Goal: Task Accomplishment & Management: Manage account settings

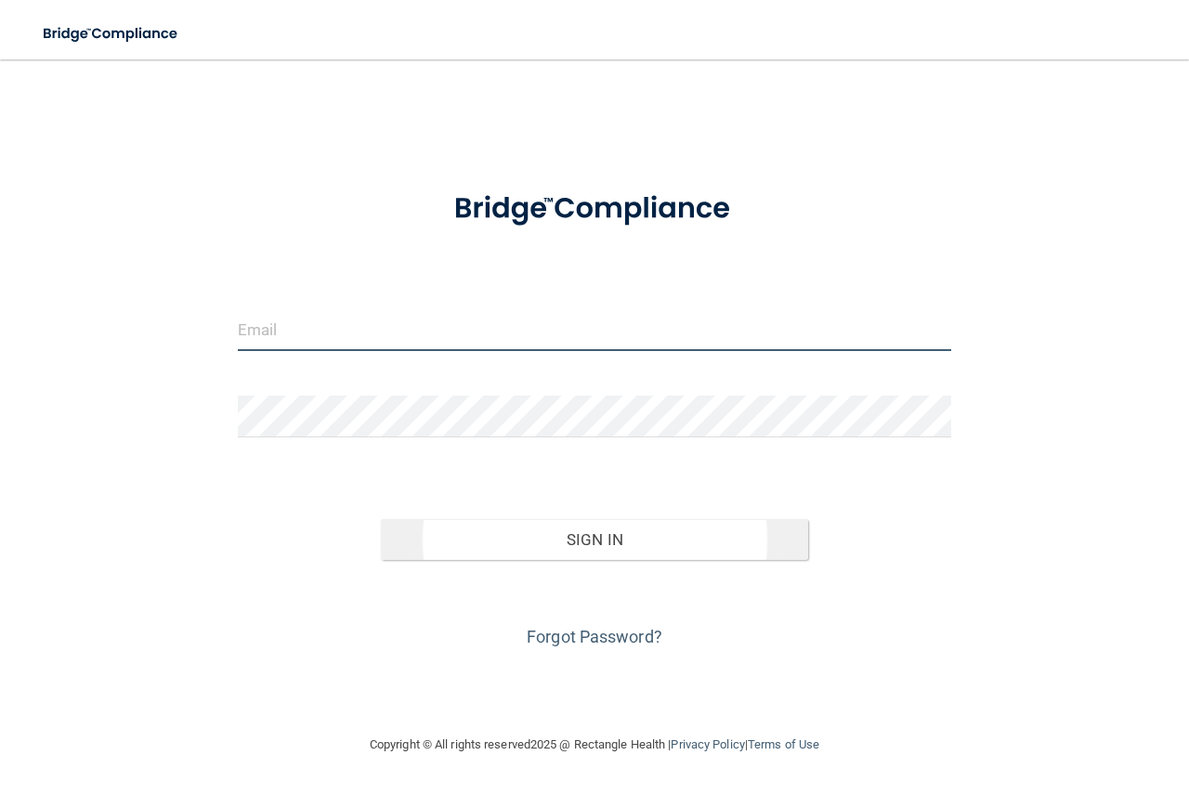
type input "annemoody71@icloud.com"
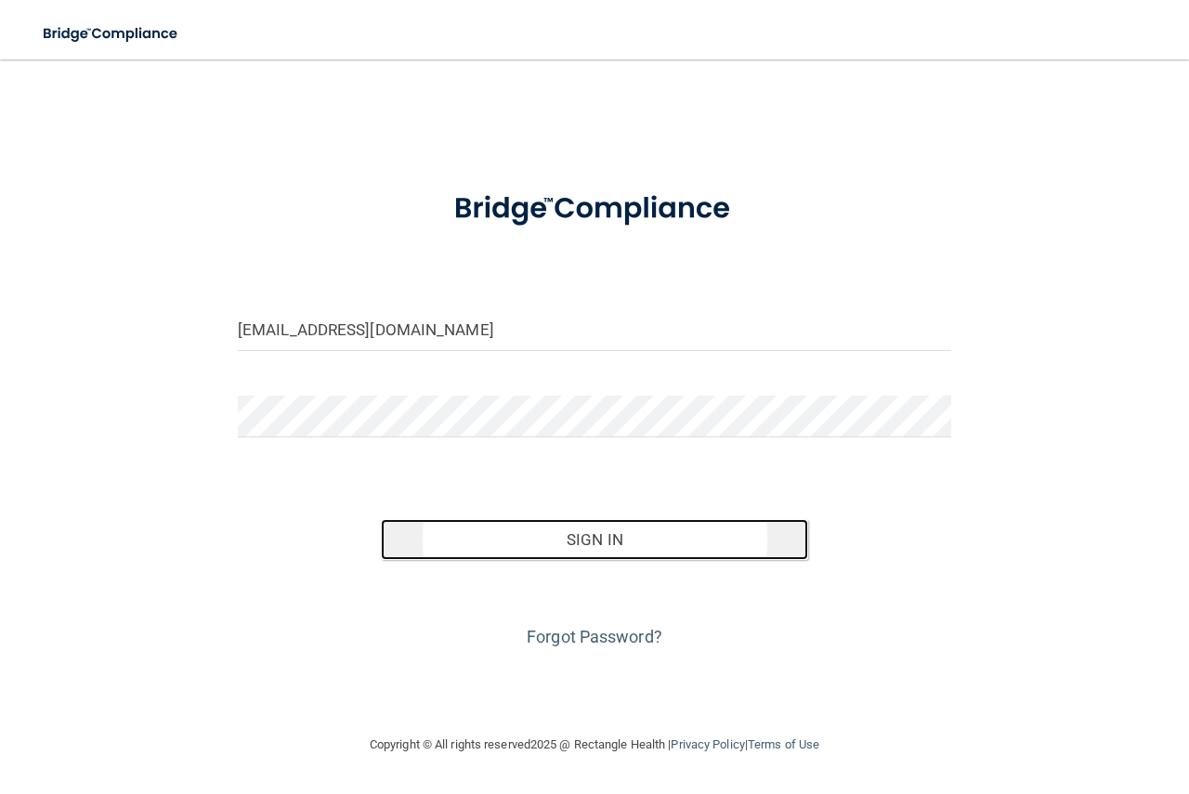
click at [553, 548] on button "Sign In" at bounding box center [595, 539] width 428 height 41
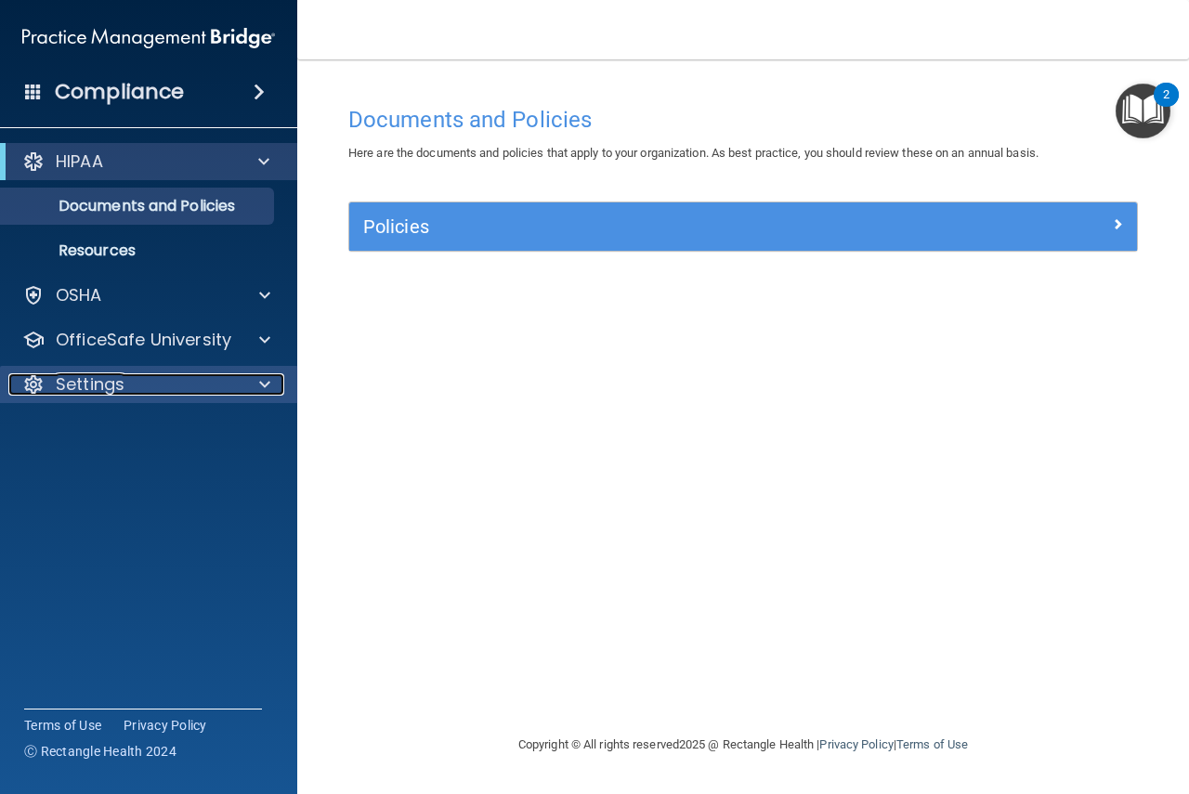
click at [267, 385] on span at bounding box center [264, 385] width 11 height 22
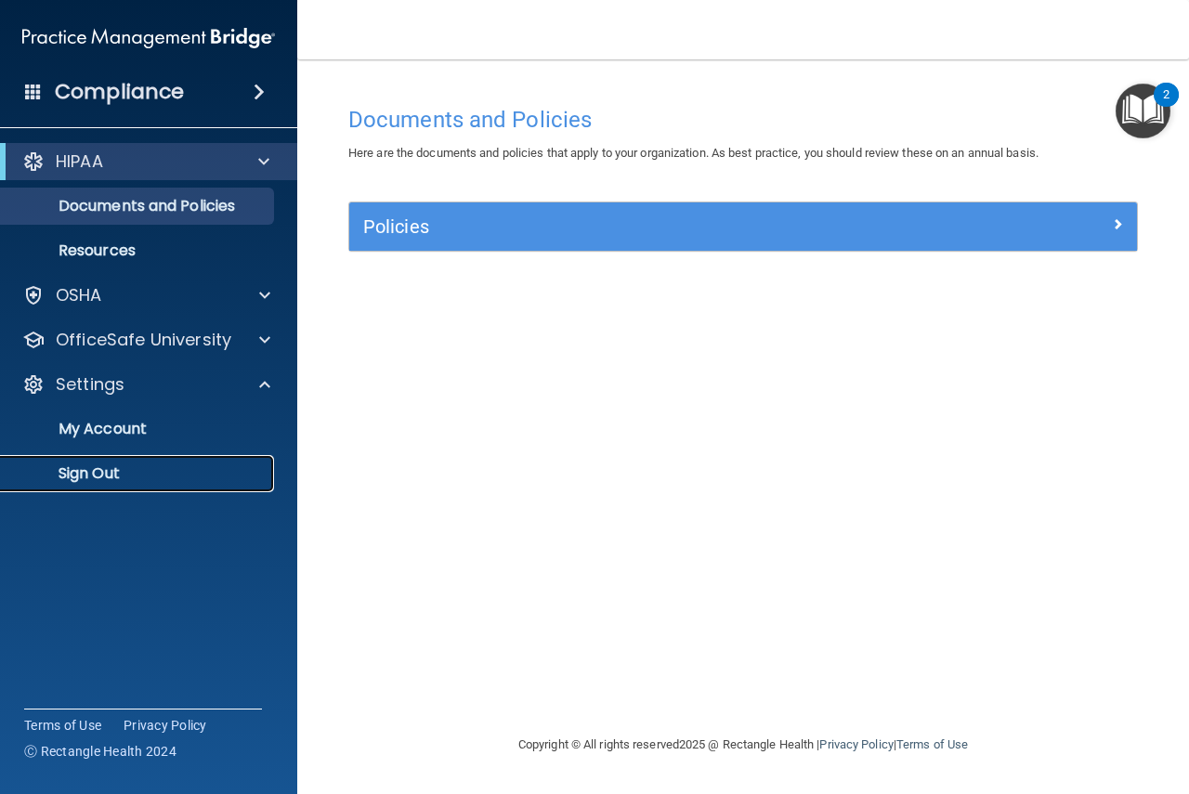
click at [101, 469] on p "Sign Out" at bounding box center [139, 474] width 254 height 19
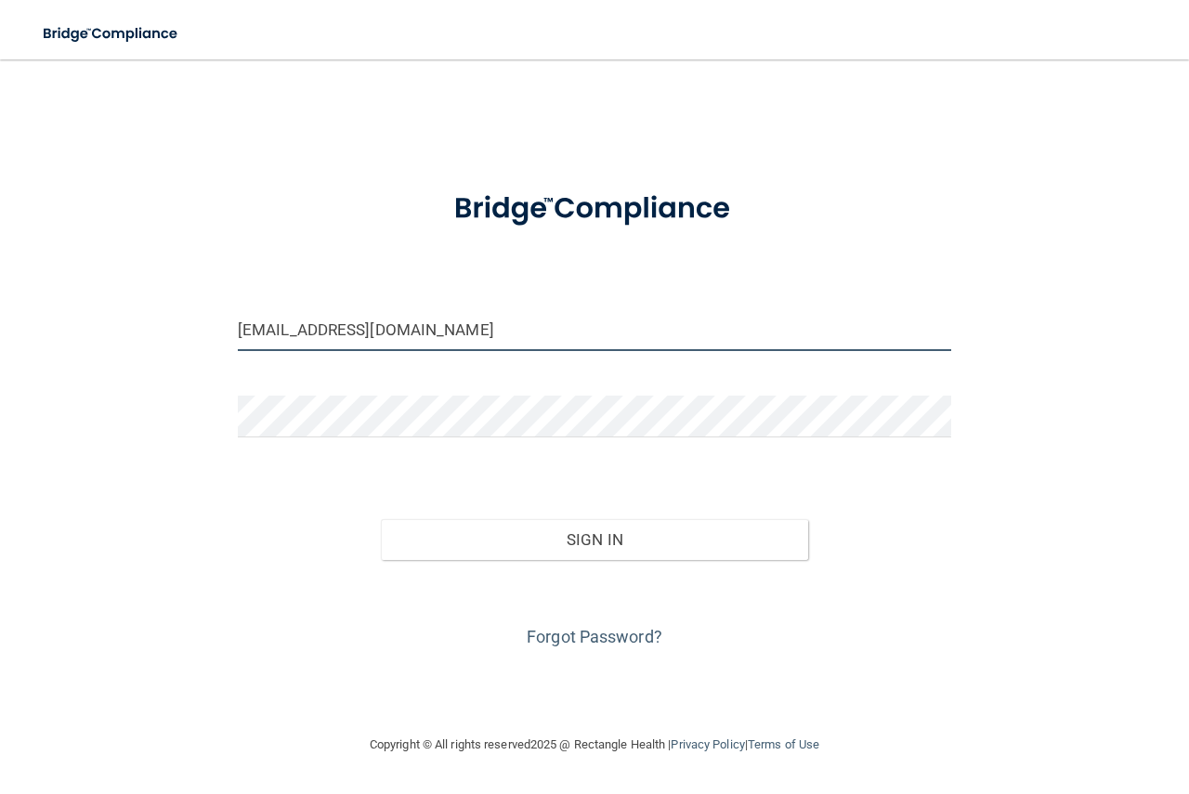
click at [460, 337] on input "annemoody71@icloud.com" at bounding box center [595, 330] width 714 height 42
type input "[EMAIL_ADDRESS][DOMAIN_NAME]"
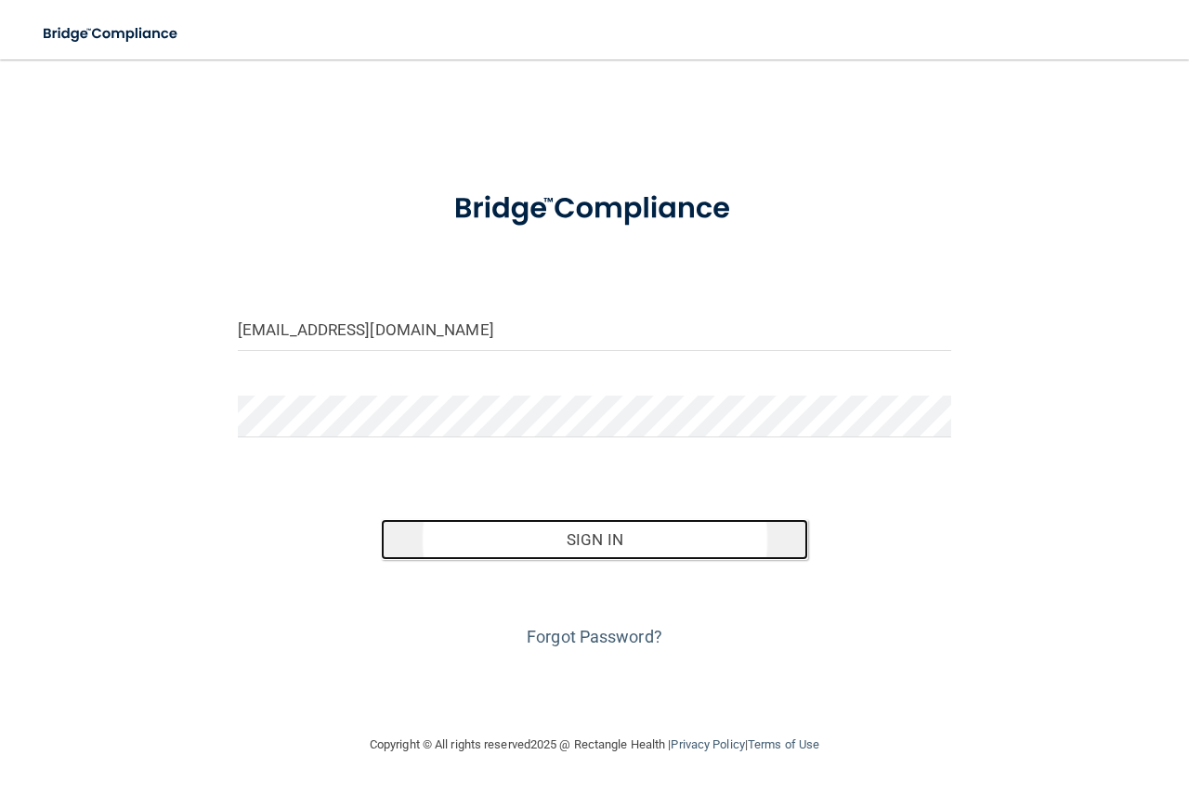
click at [619, 537] on button "Sign In" at bounding box center [595, 539] width 428 height 41
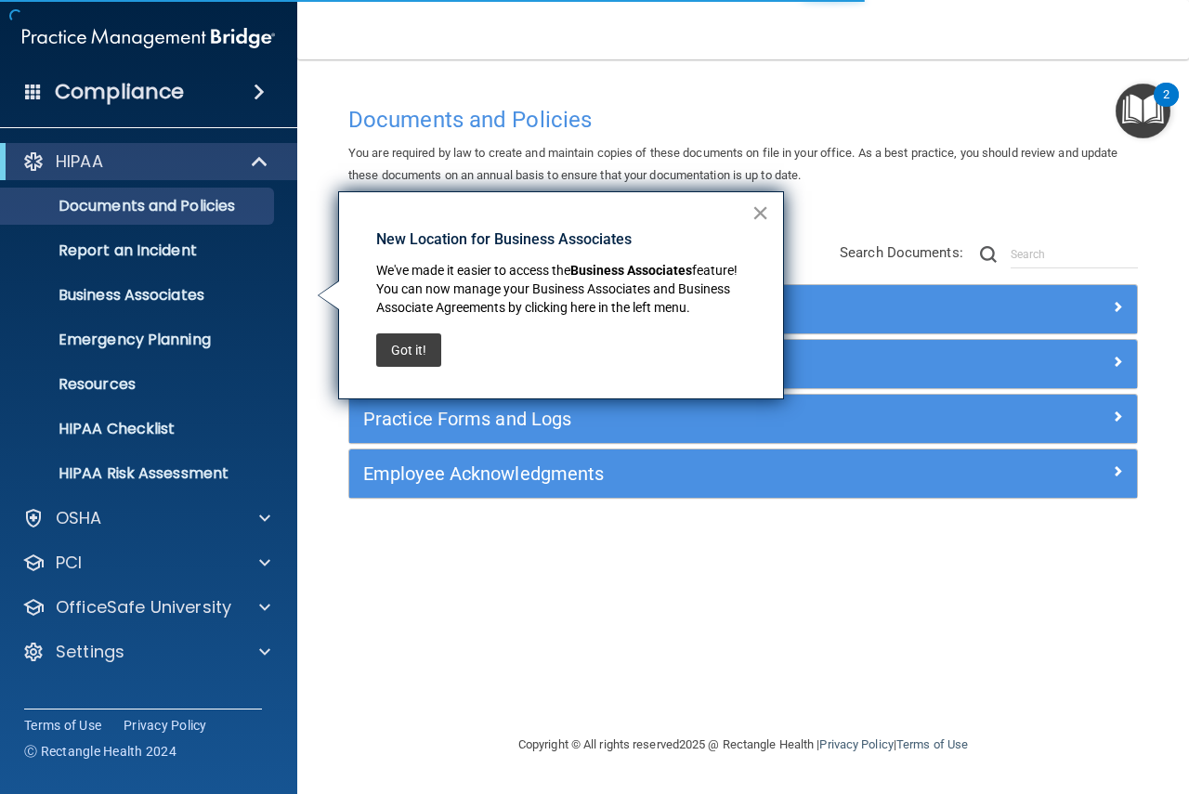
click at [759, 216] on button "×" at bounding box center [761, 213] width 18 height 30
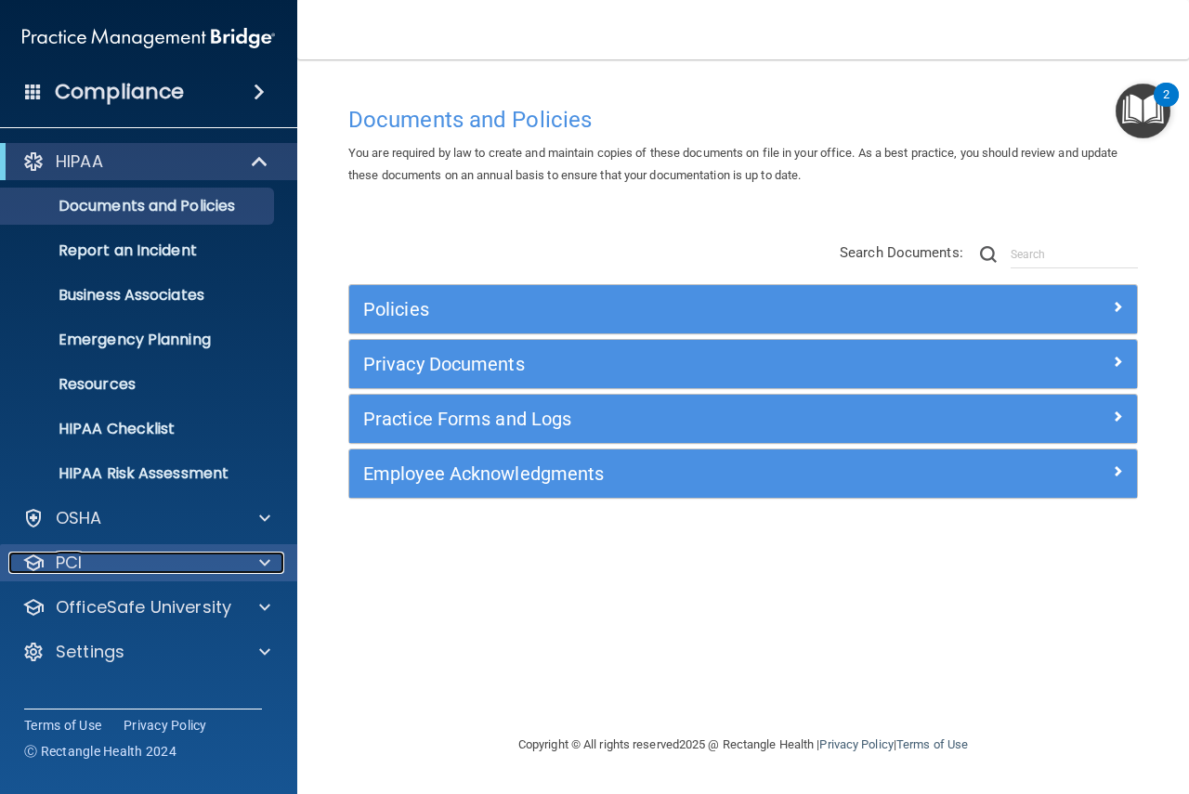
click at [261, 570] on span at bounding box center [264, 563] width 11 height 22
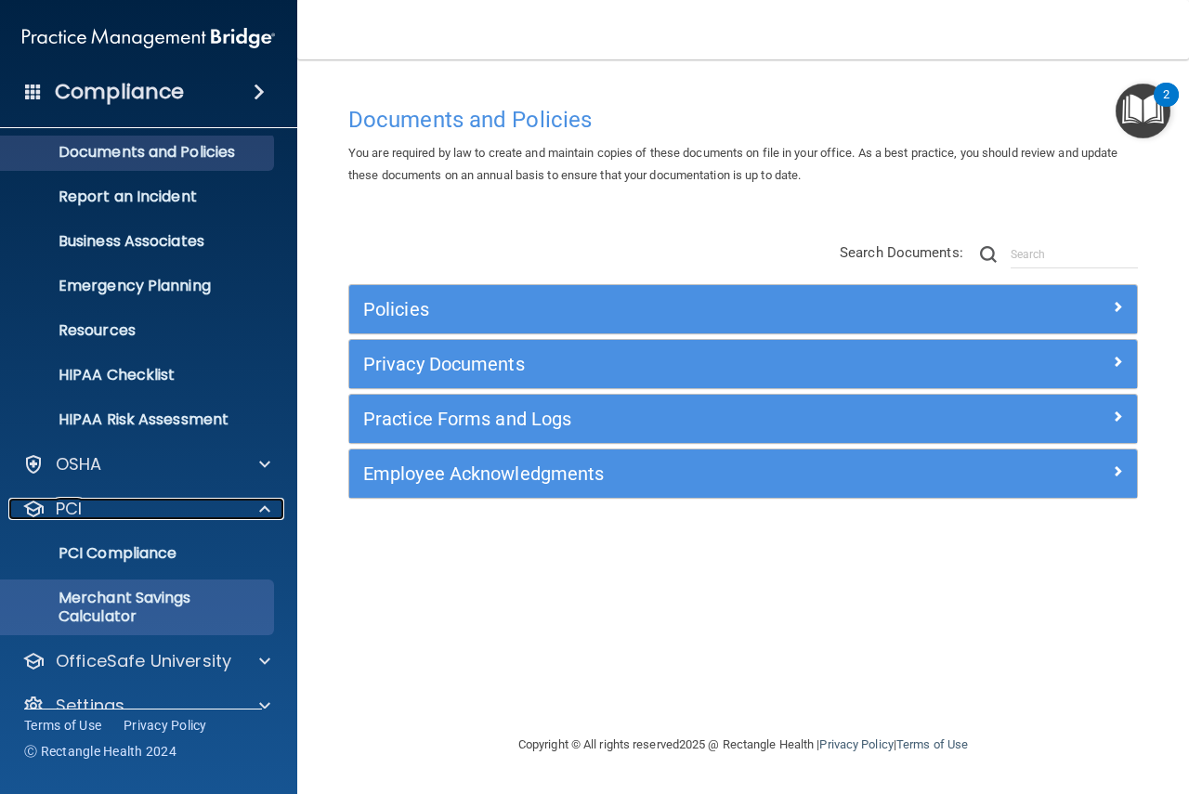
scroll to position [85, 0]
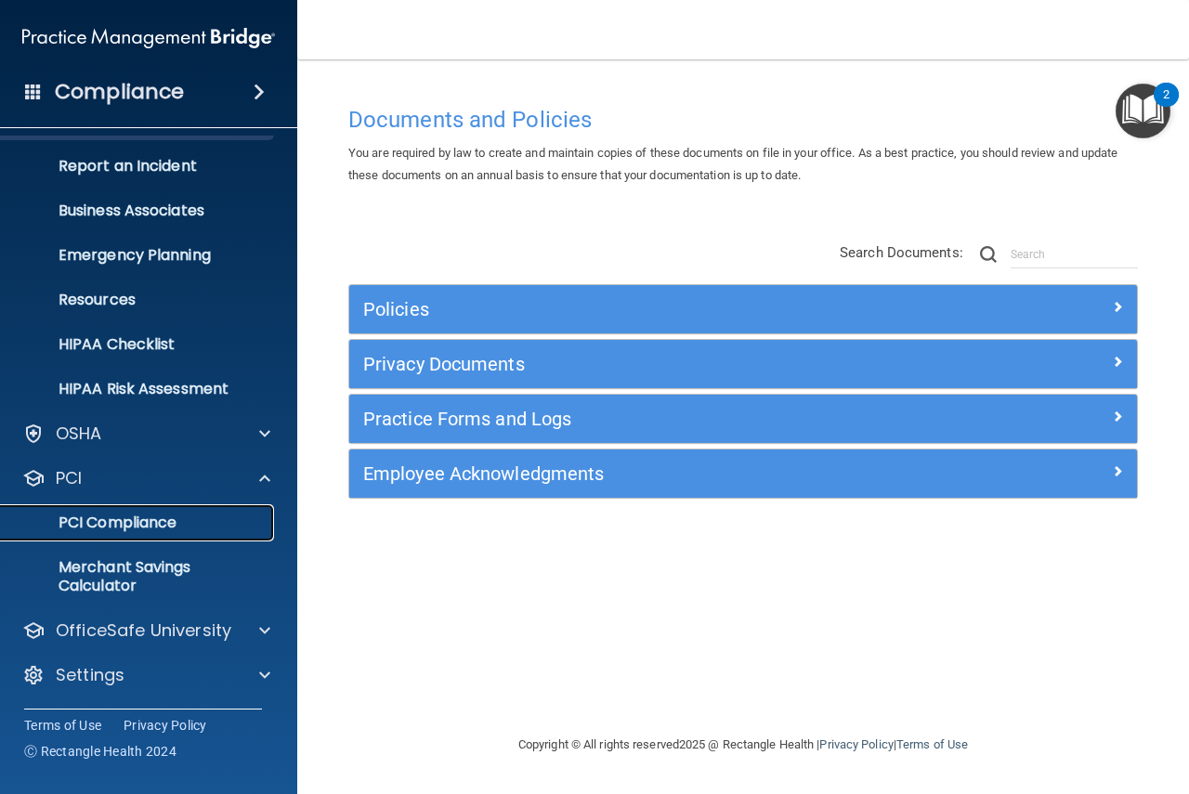
click at [163, 534] on link "PCI Compliance" at bounding box center [127, 523] width 293 height 37
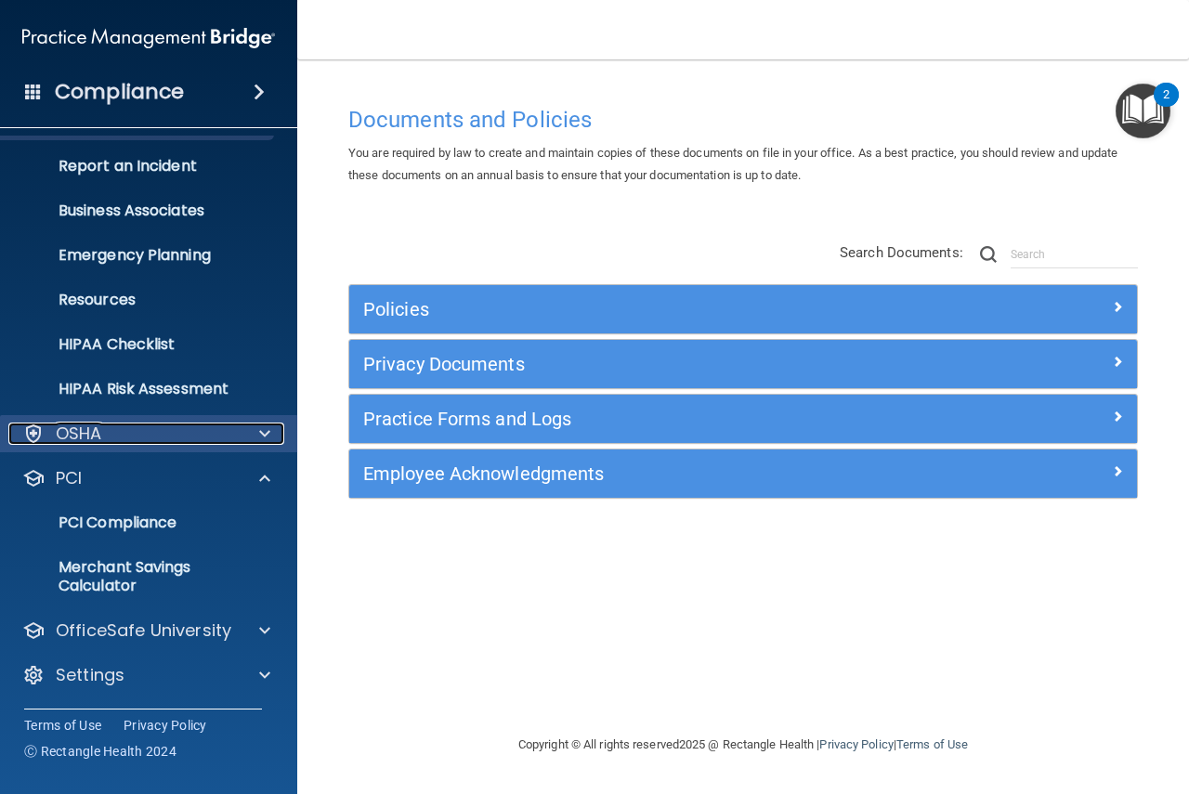
click at [265, 431] on span at bounding box center [264, 434] width 11 height 22
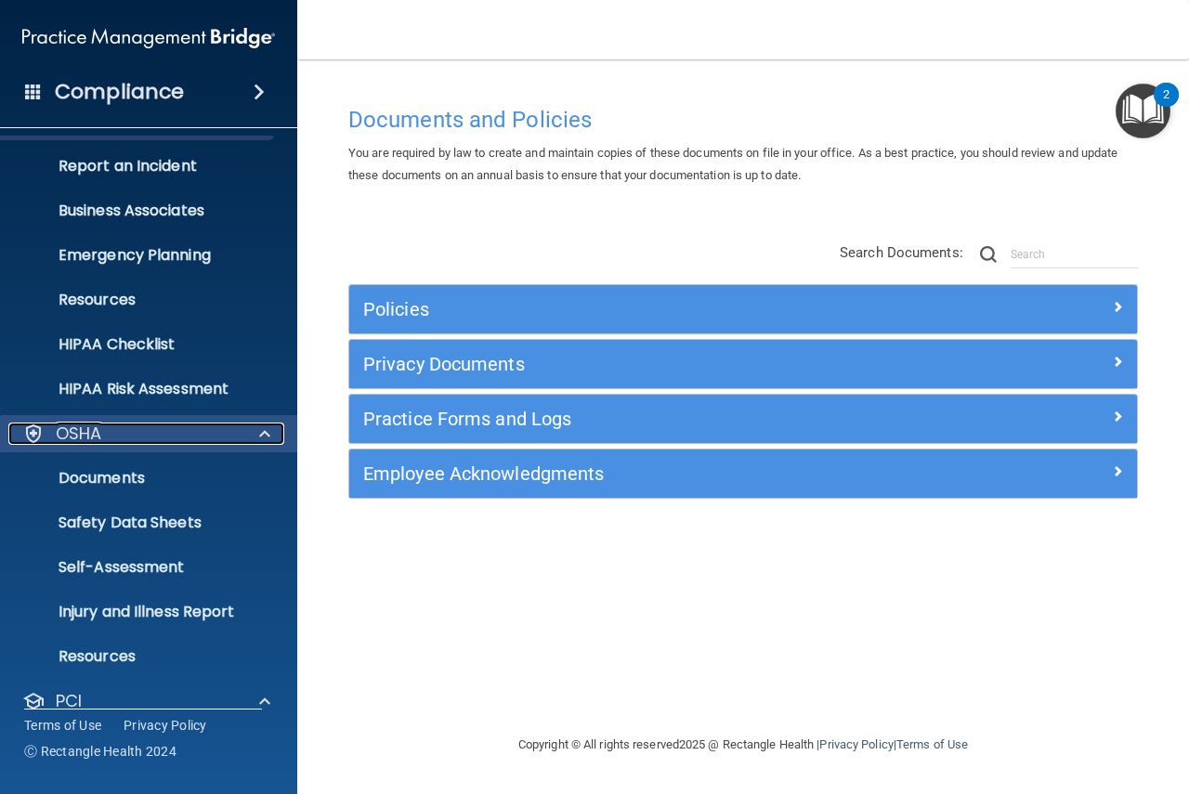
click at [265, 432] on span at bounding box center [264, 434] width 11 height 22
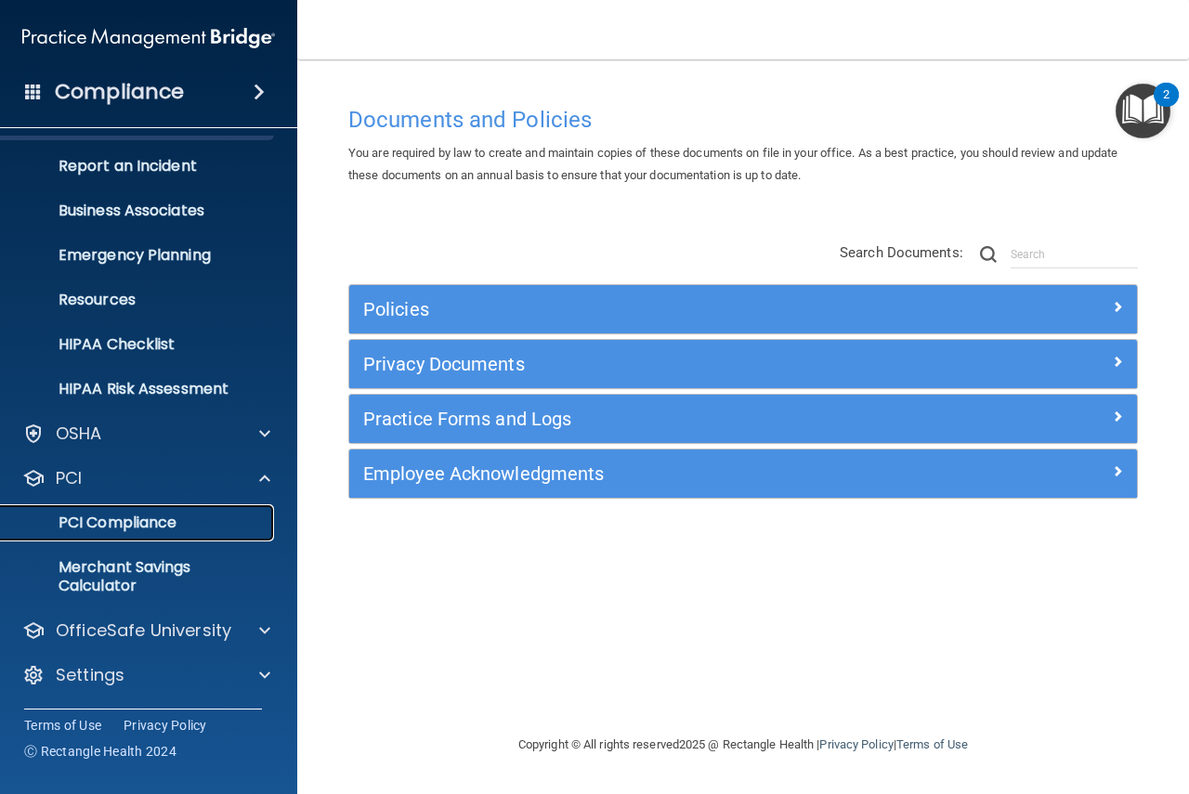
click at [156, 531] on p "PCI Compliance" at bounding box center [139, 523] width 254 height 19
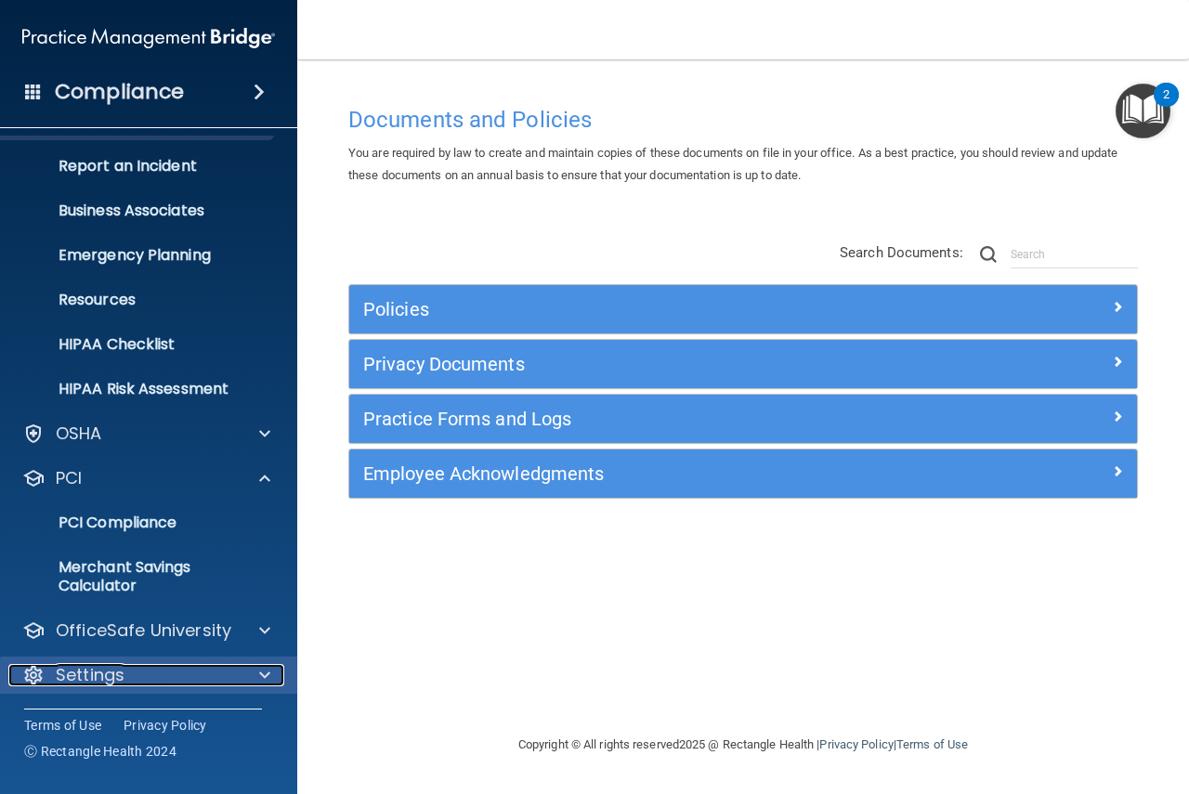
click at [88, 675] on p "Settings" at bounding box center [90, 675] width 69 height 22
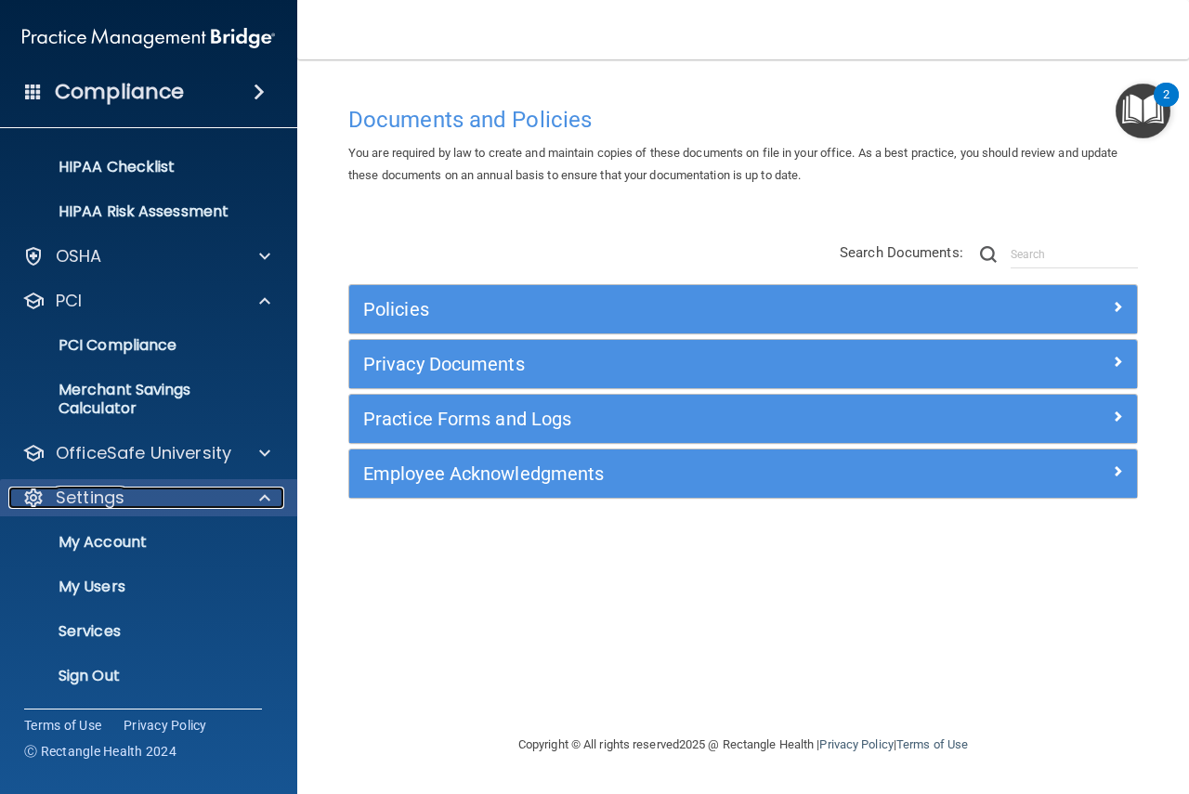
scroll to position [263, 0]
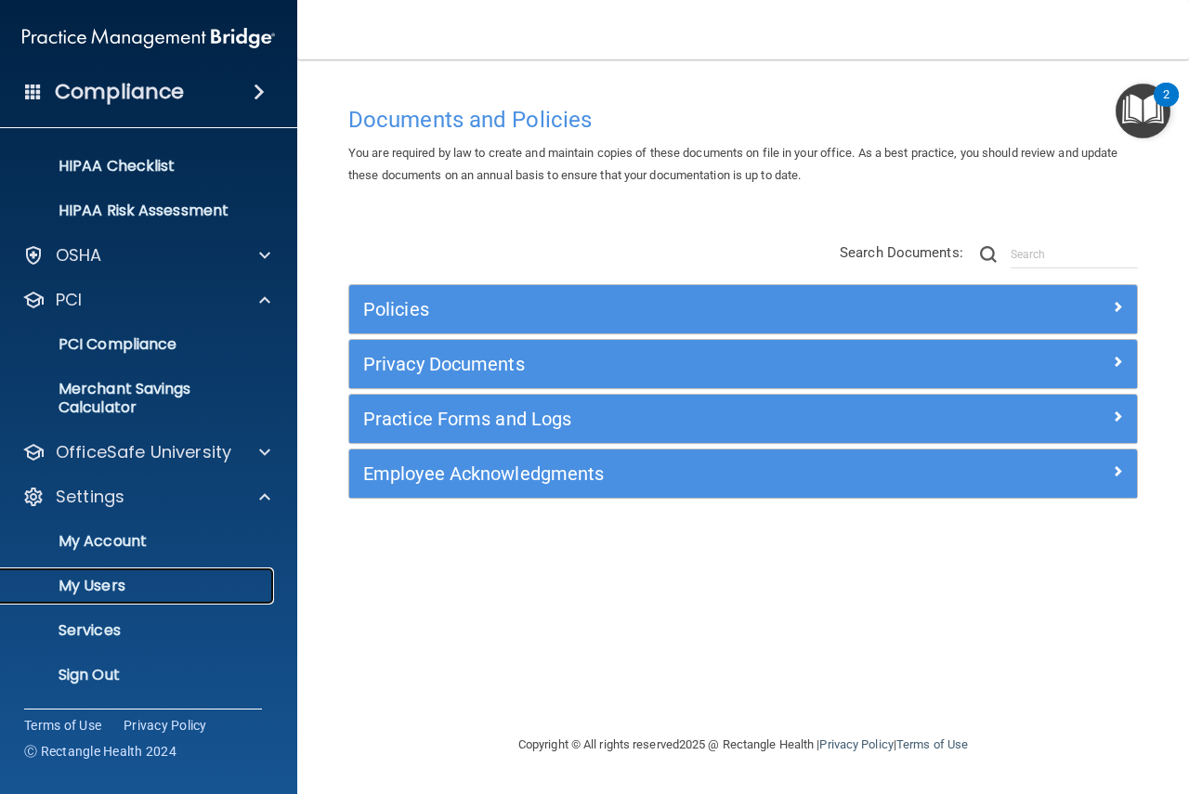
click at [100, 586] on p "My Users" at bounding box center [139, 586] width 254 height 19
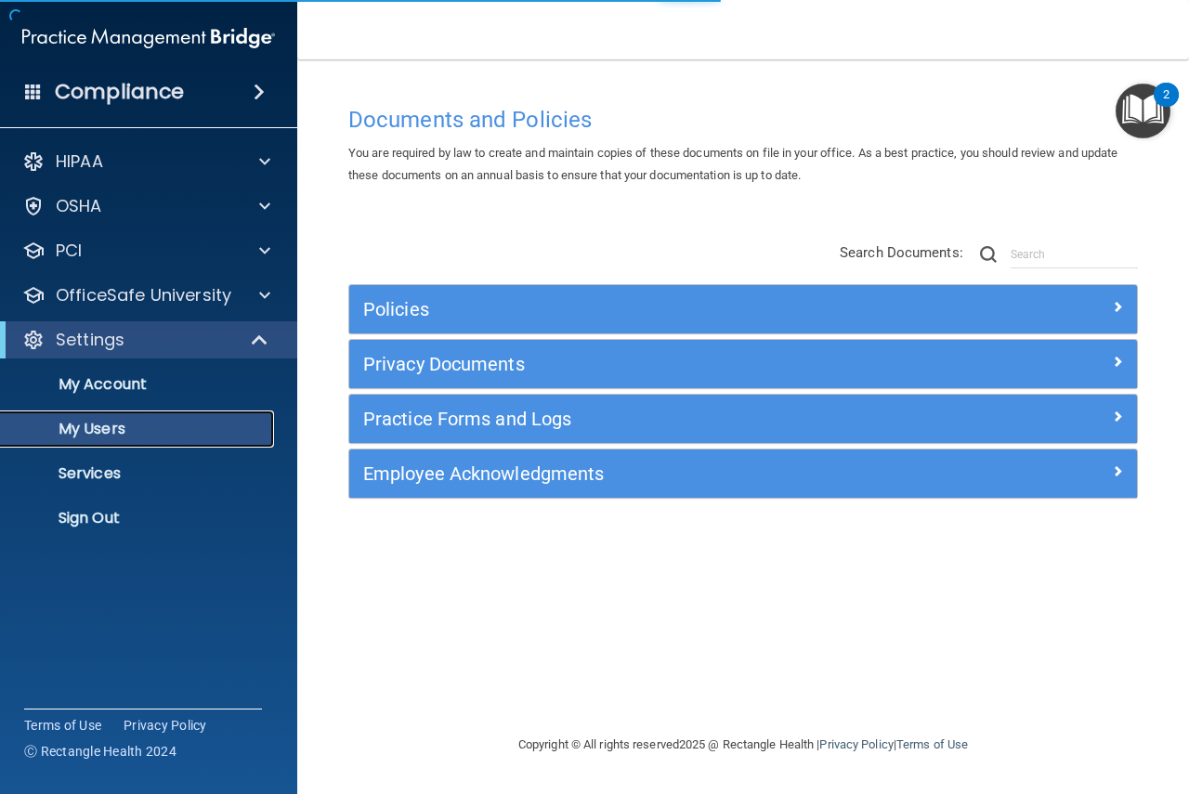
select select "20"
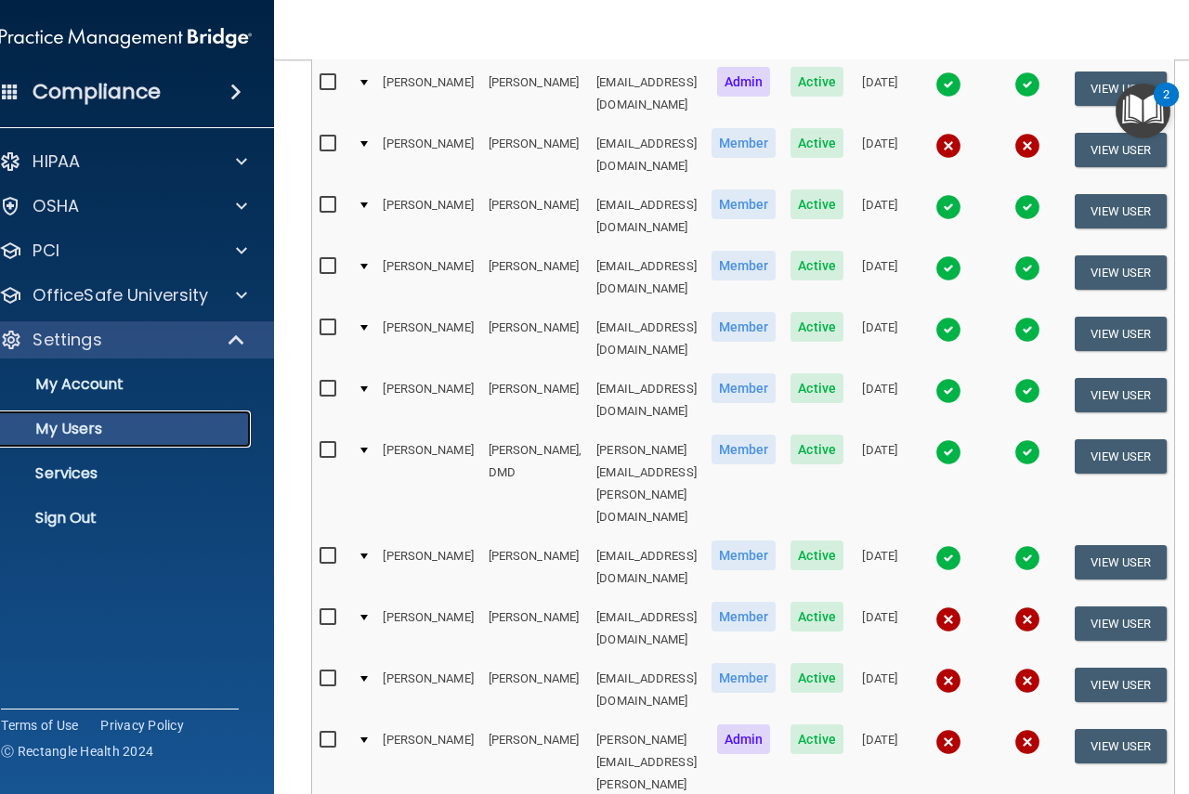
scroll to position [465, 0]
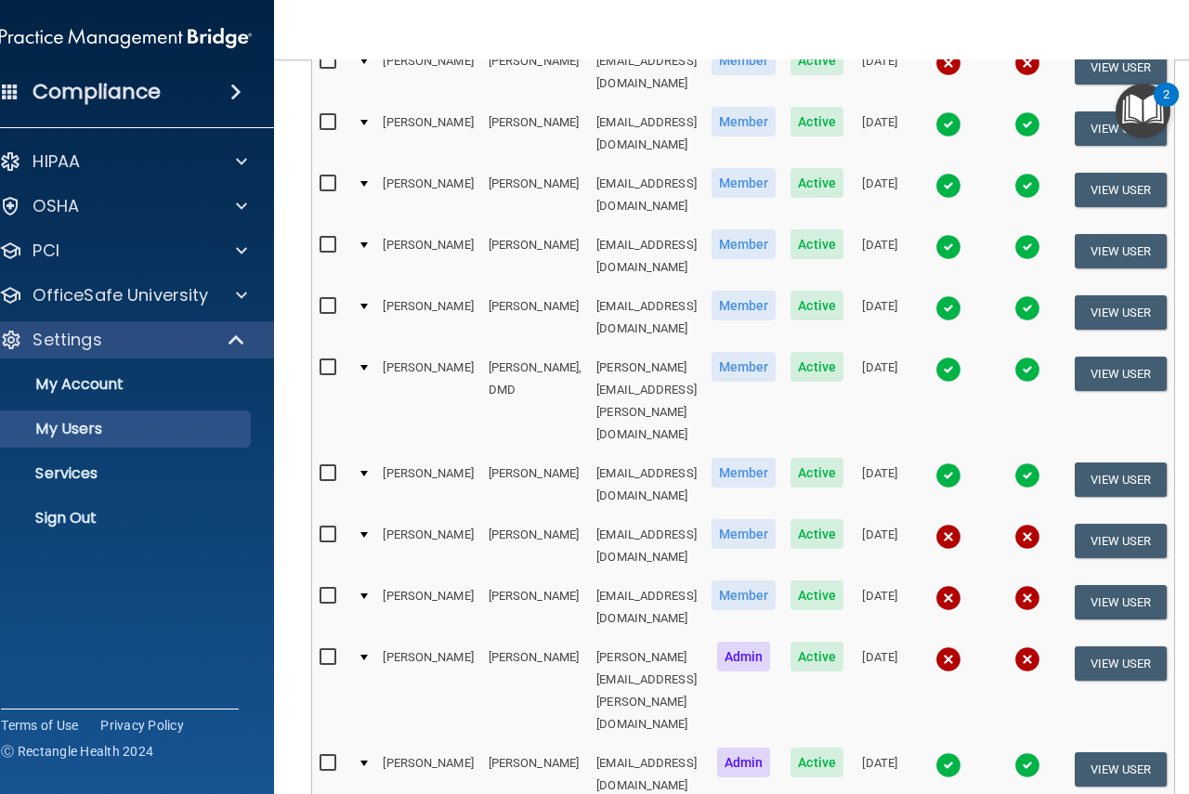
click at [320, 589] on input "checkbox" at bounding box center [330, 596] width 21 height 15
checkbox input "true"
click at [320, 527] on input "checkbox" at bounding box center [330, 534] width 21 height 15
checkbox input "true"
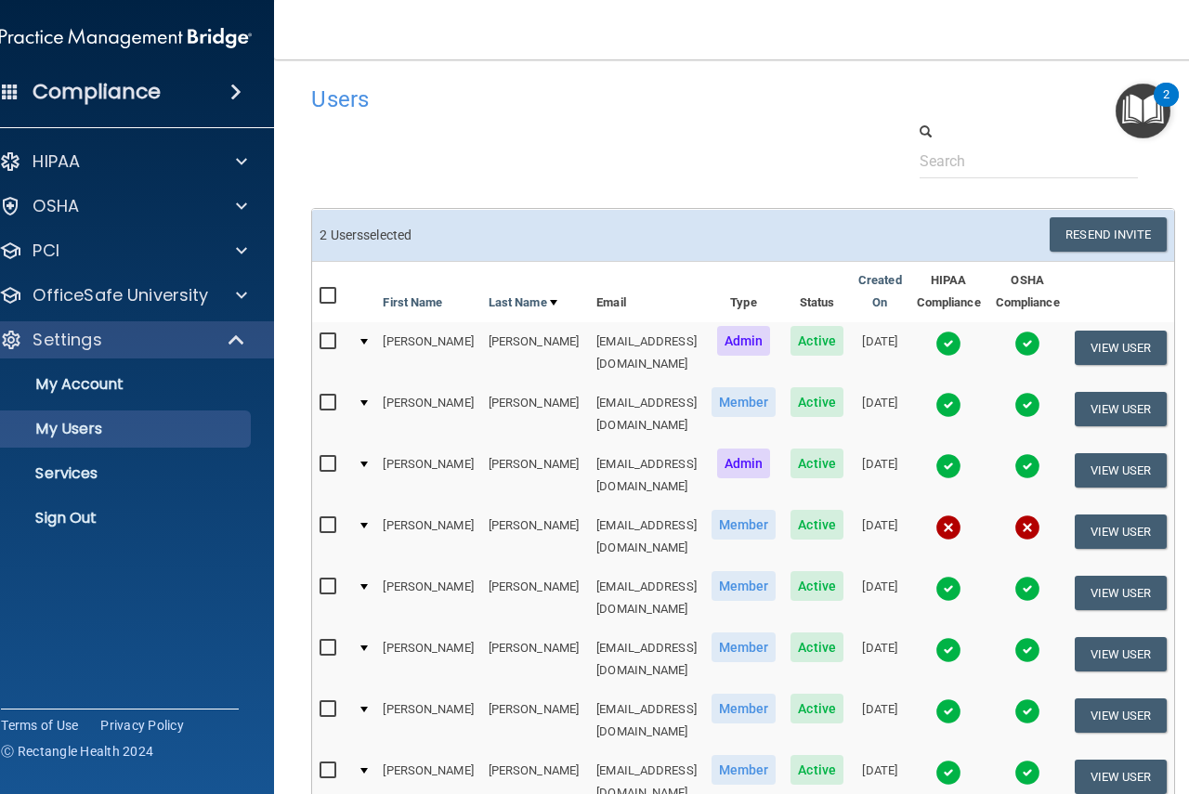
scroll to position [0, 0]
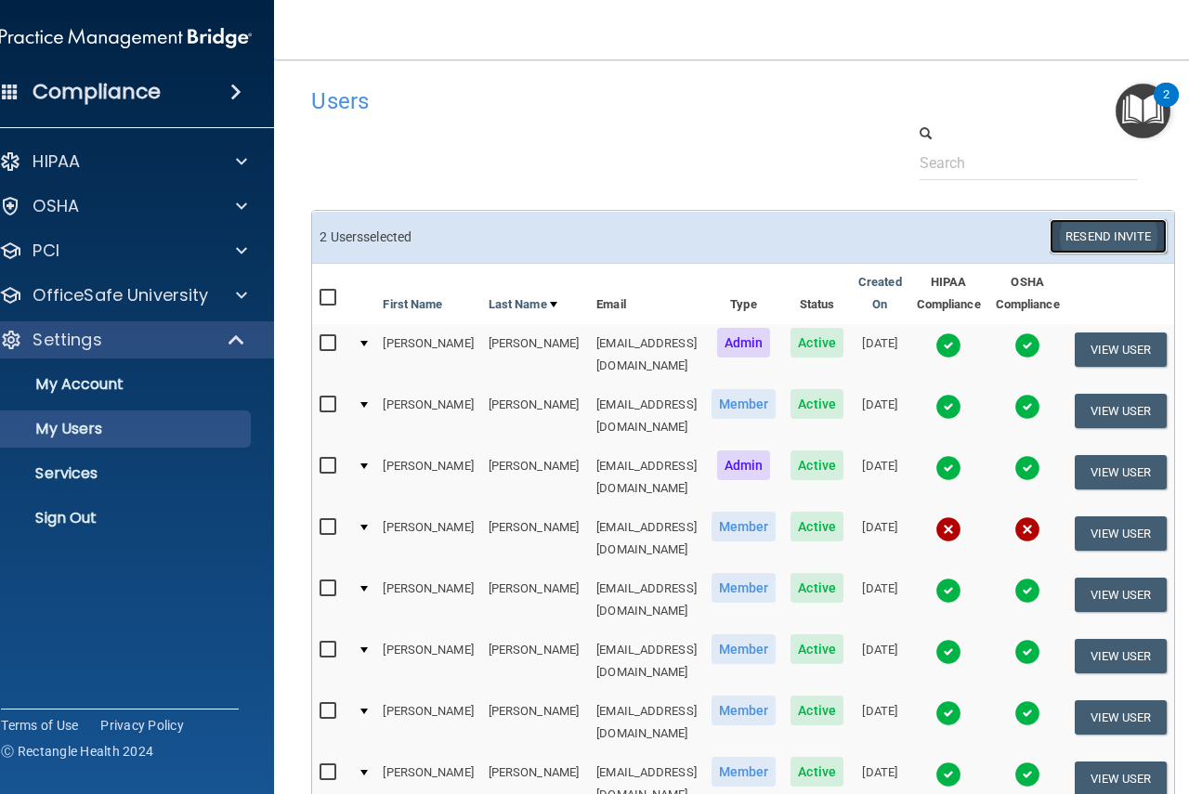
click at [1121, 229] on button "Resend Invite" at bounding box center [1108, 236] width 116 height 34
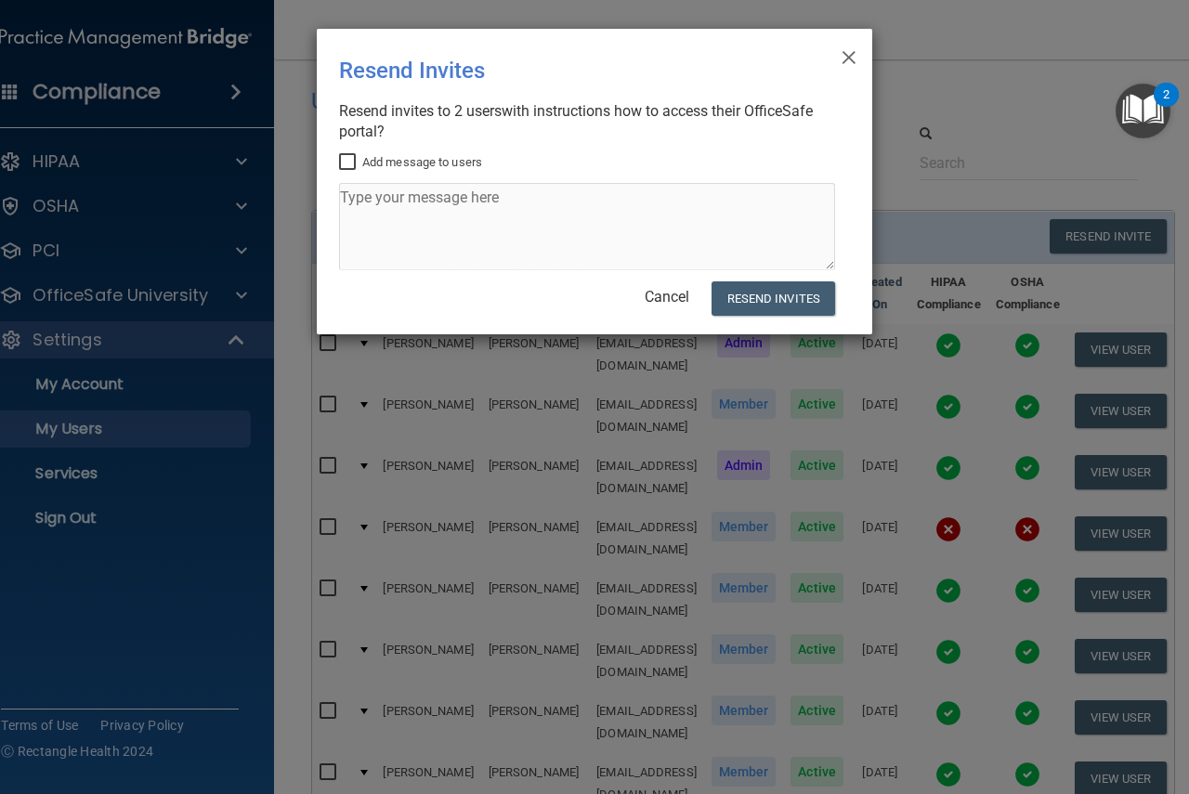
click at [345, 157] on input "Add message to users" at bounding box center [349, 162] width 21 height 15
checkbox input "true"
click at [350, 198] on textarea at bounding box center [587, 226] width 496 height 87
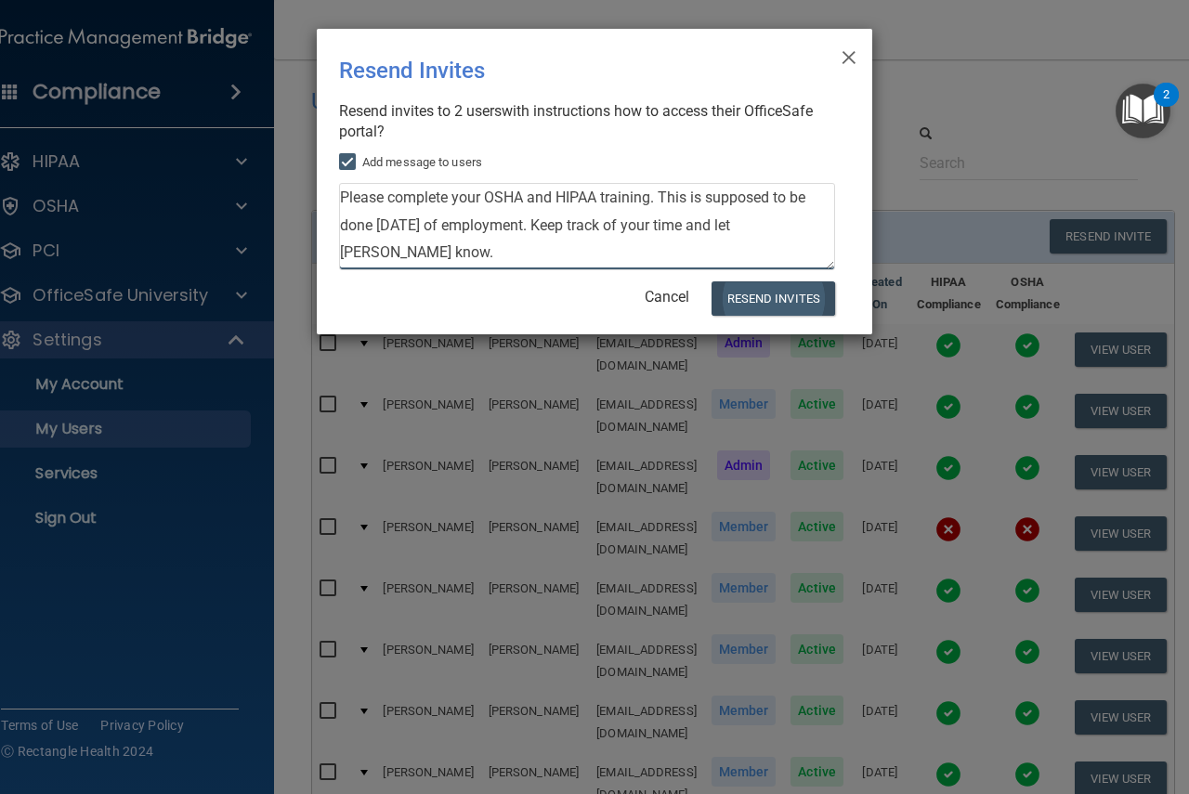
type textarea "Please complete your OSHA and HIPAA training. This is supposed to be done withi…"
click at [765, 299] on button "Resend Invites" at bounding box center [774, 299] width 124 height 34
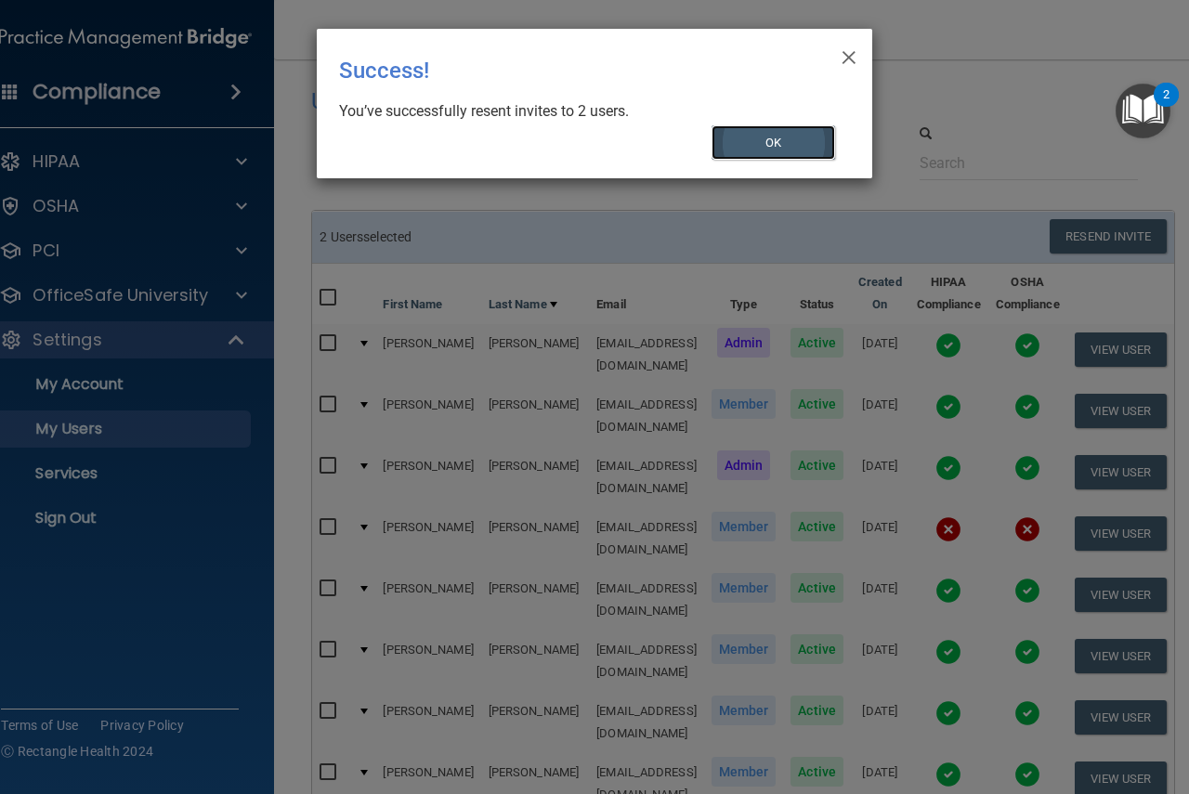
click at [770, 151] on button "OK" at bounding box center [774, 142] width 125 height 34
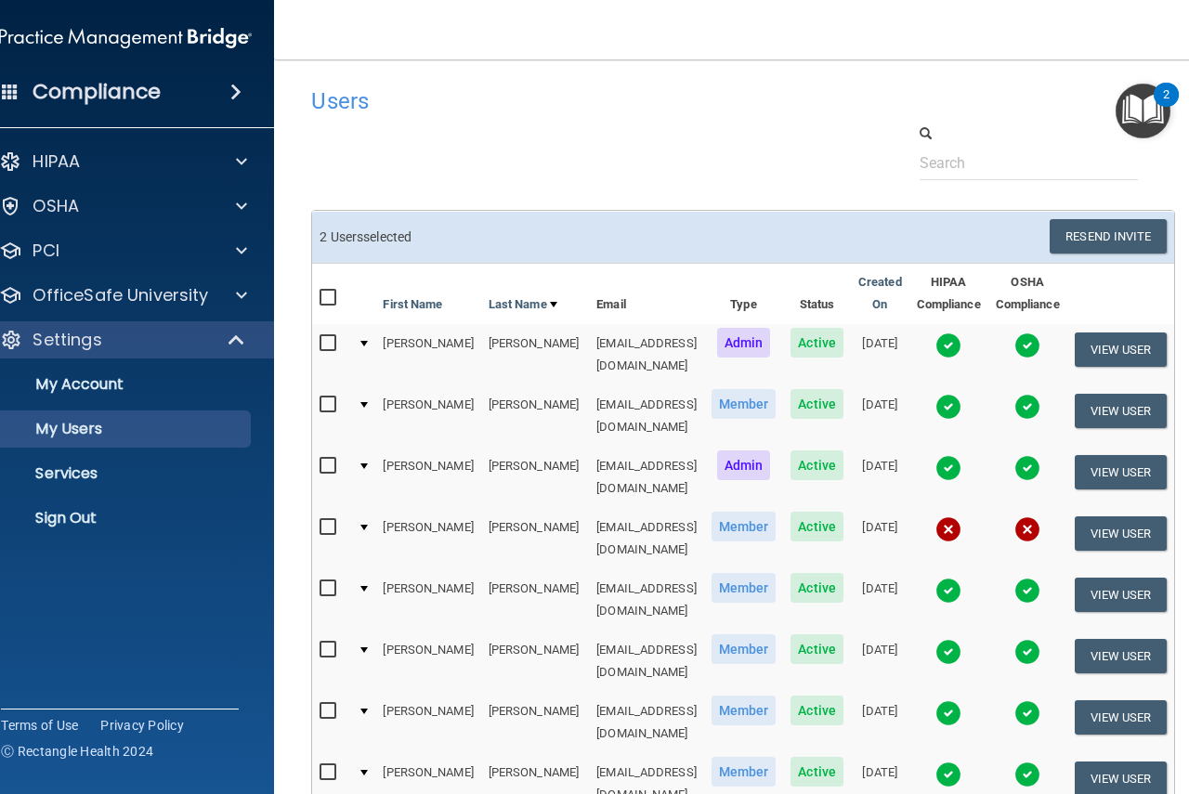
click at [1134, 114] on img "Open Resource Center, 2 new notifications" at bounding box center [1143, 111] width 55 height 55
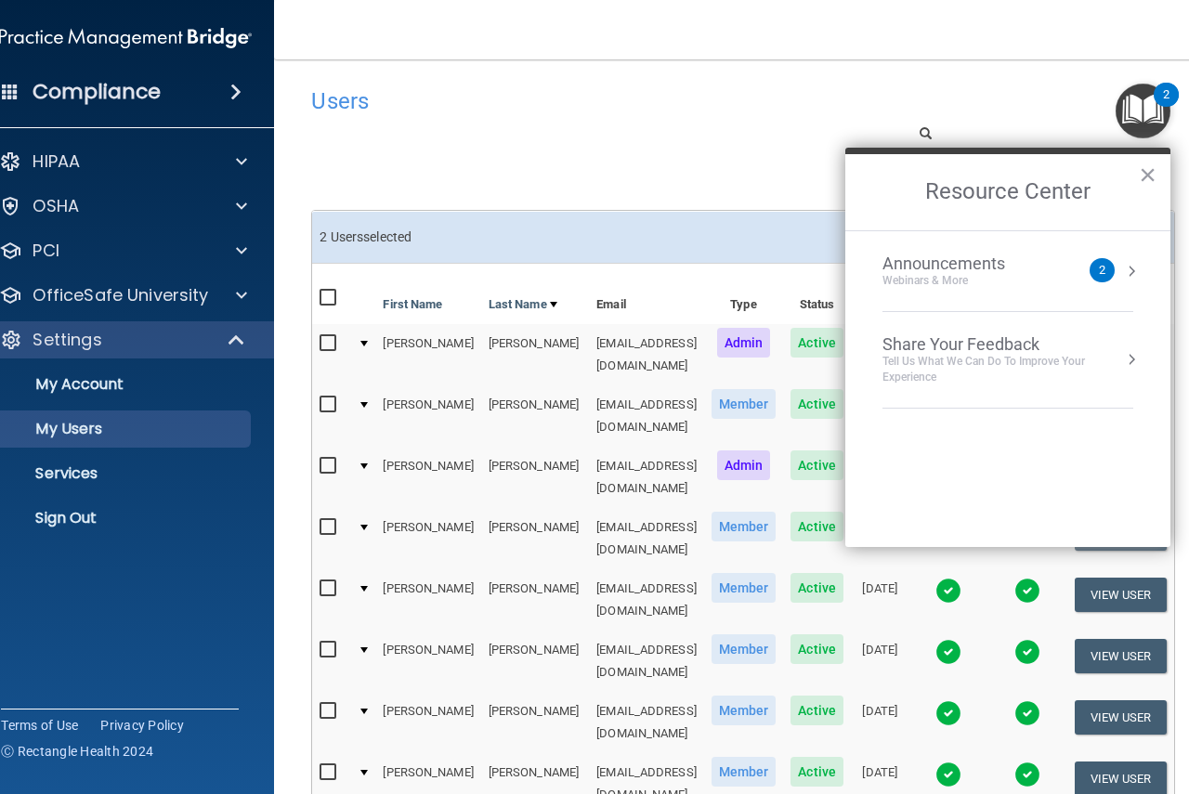
click at [1042, 267] on div "Announcements Webinars & More" at bounding box center [981, 271] width 197 height 35
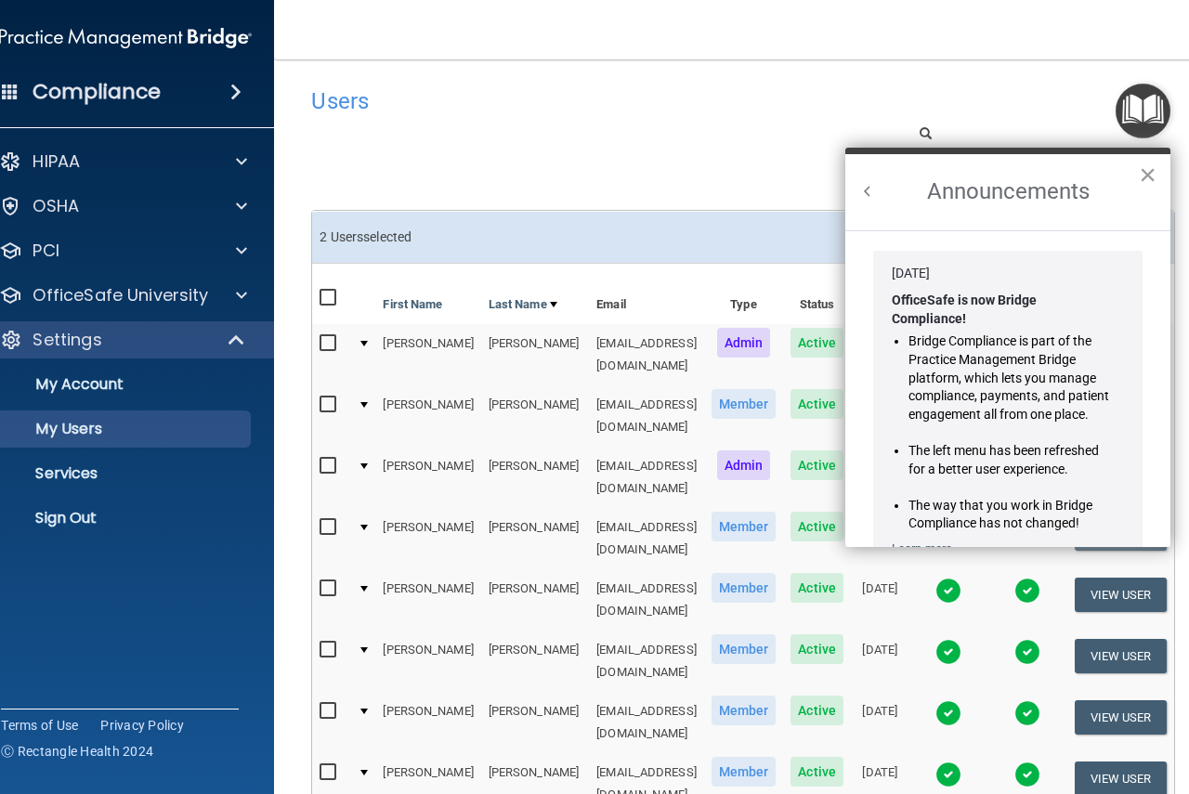
click at [1149, 176] on button "×" at bounding box center [1148, 175] width 18 height 30
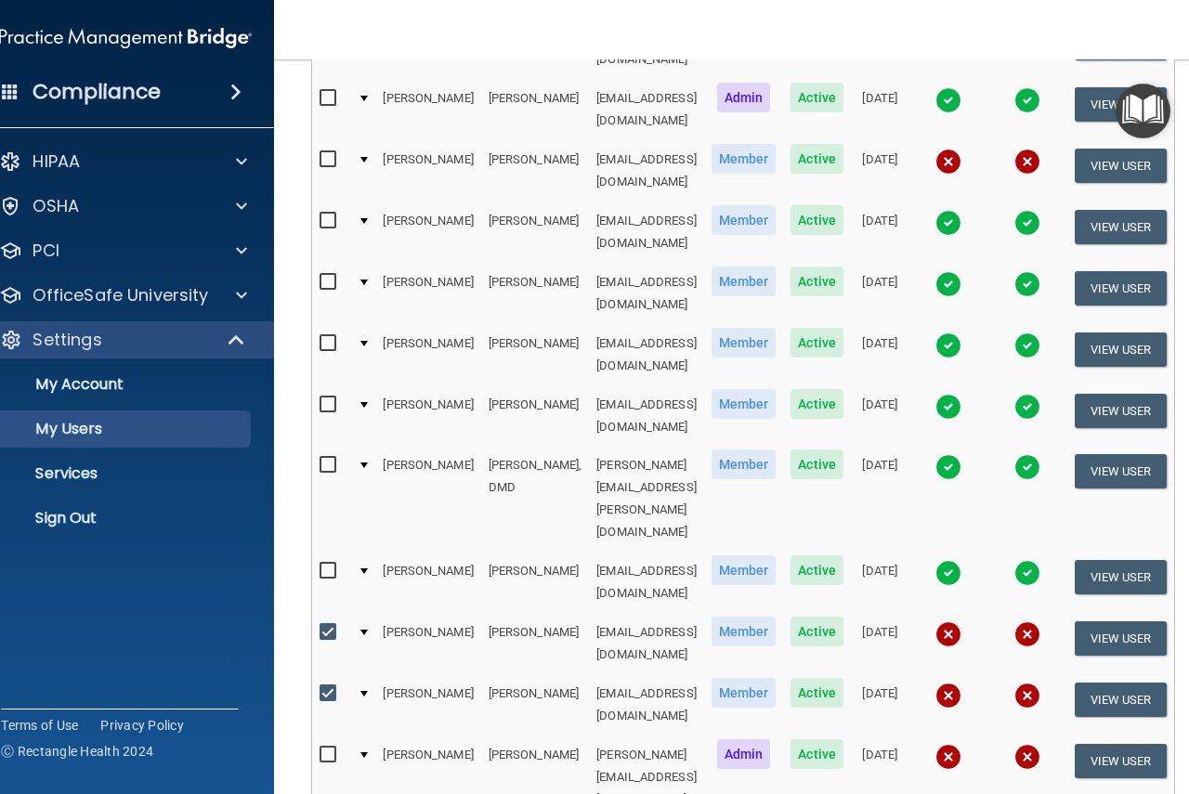
scroll to position [372, 0]
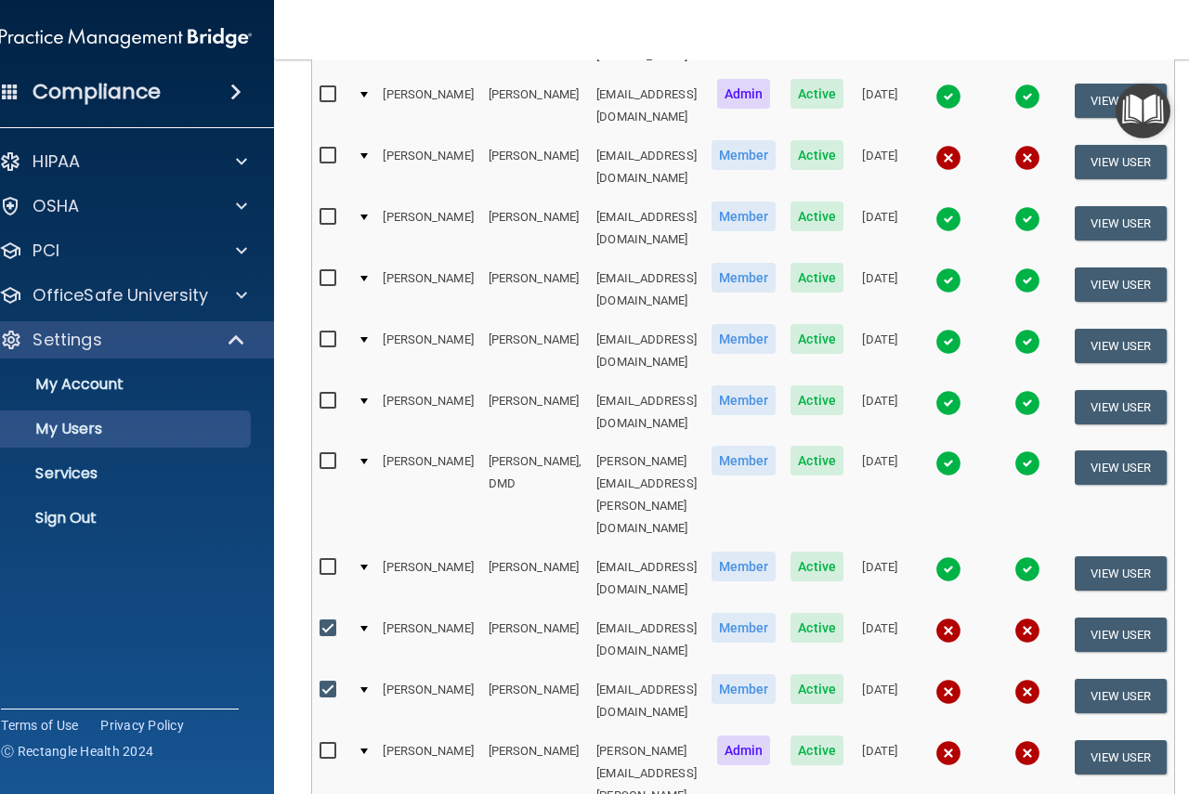
click at [320, 622] on input "checkbox" at bounding box center [330, 629] width 21 height 15
checkbox input "false"
click at [320, 683] on input "checkbox" at bounding box center [330, 690] width 21 height 15
checkbox input "false"
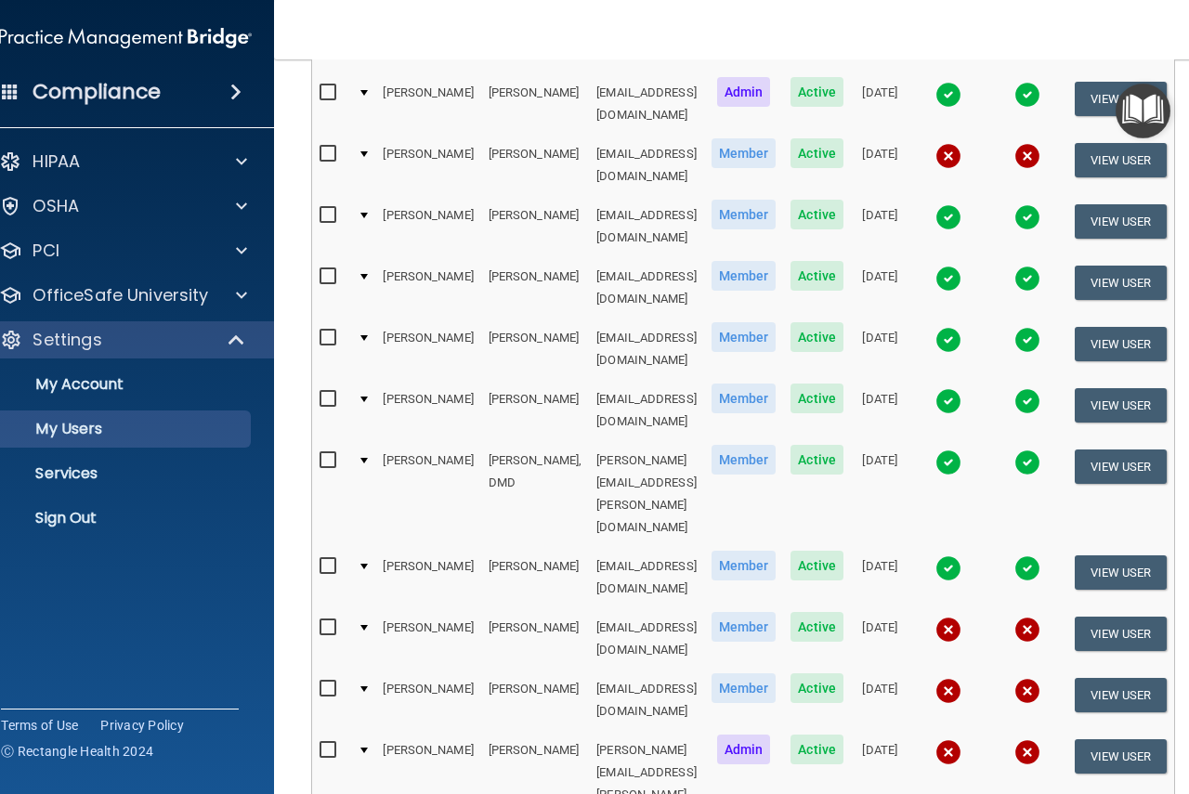
scroll to position [370, 0]
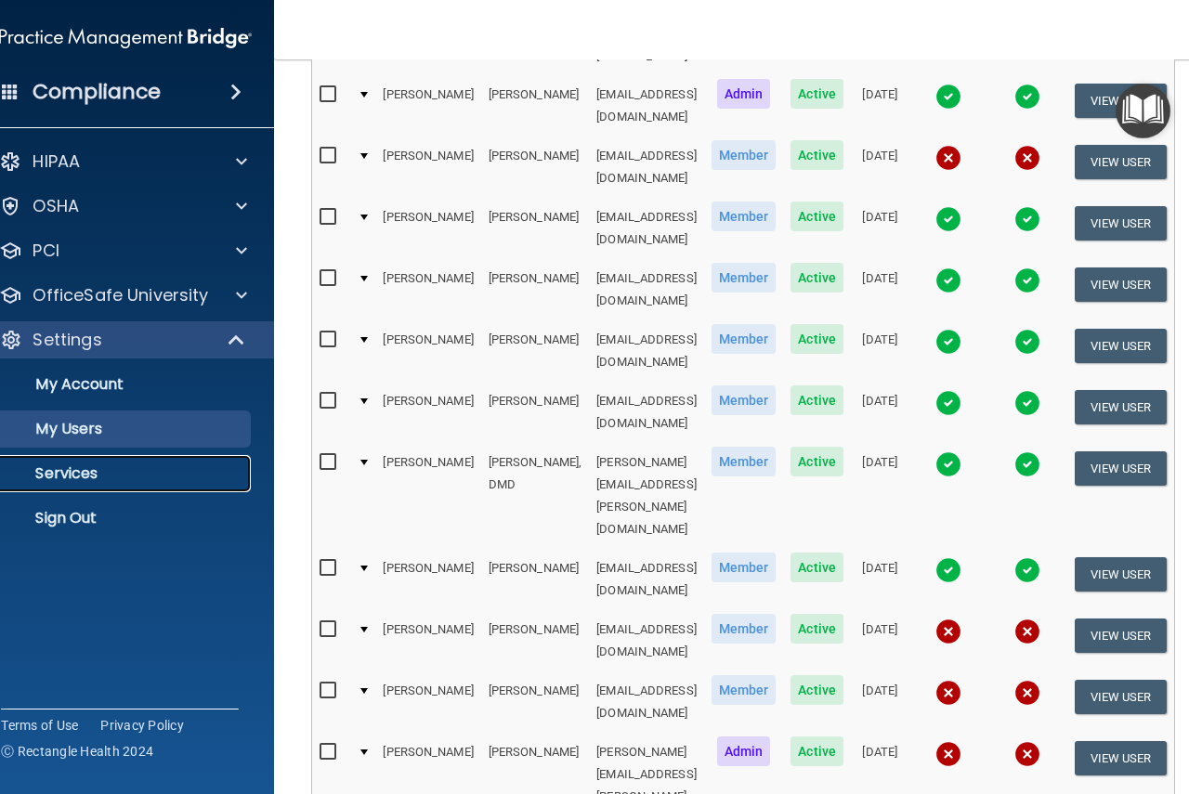
click at [78, 477] on p "Services" at bounding box center [116, 474] width 254 height 19
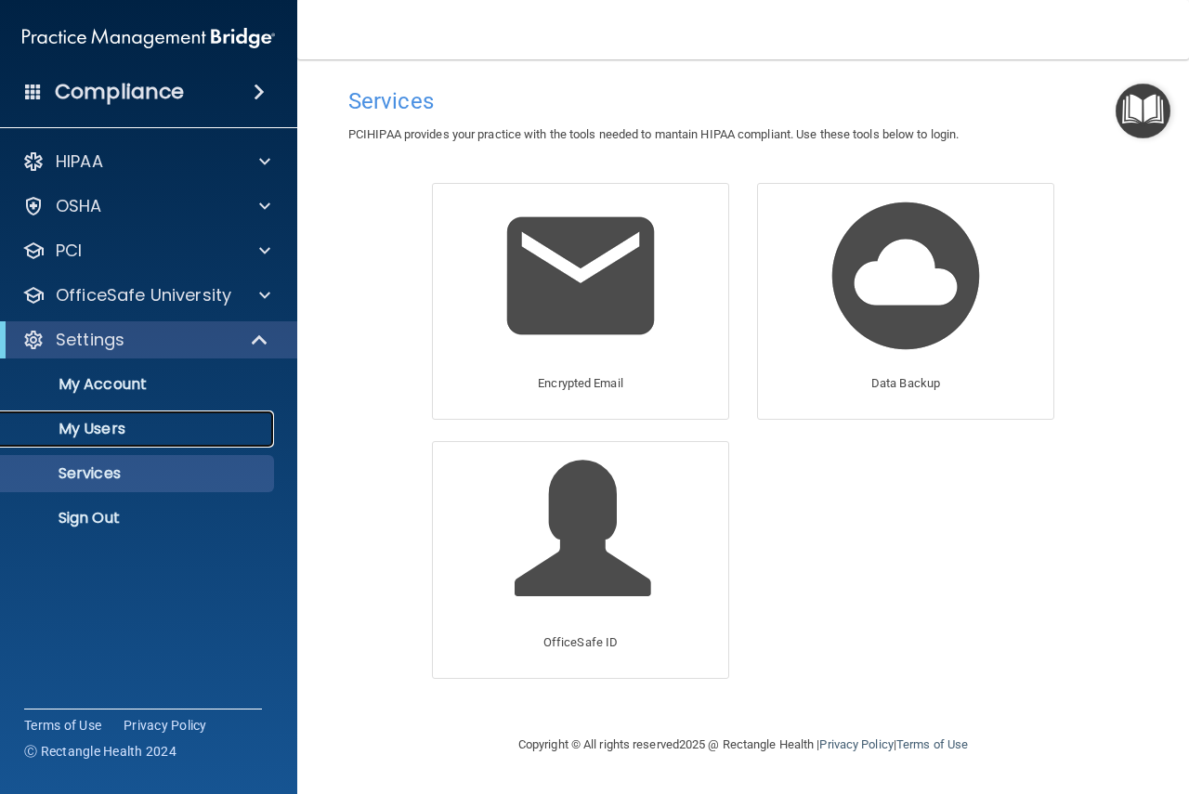
click at [98, 437] on p "My Users" at bounding box center [139, 429] width 254 height 19
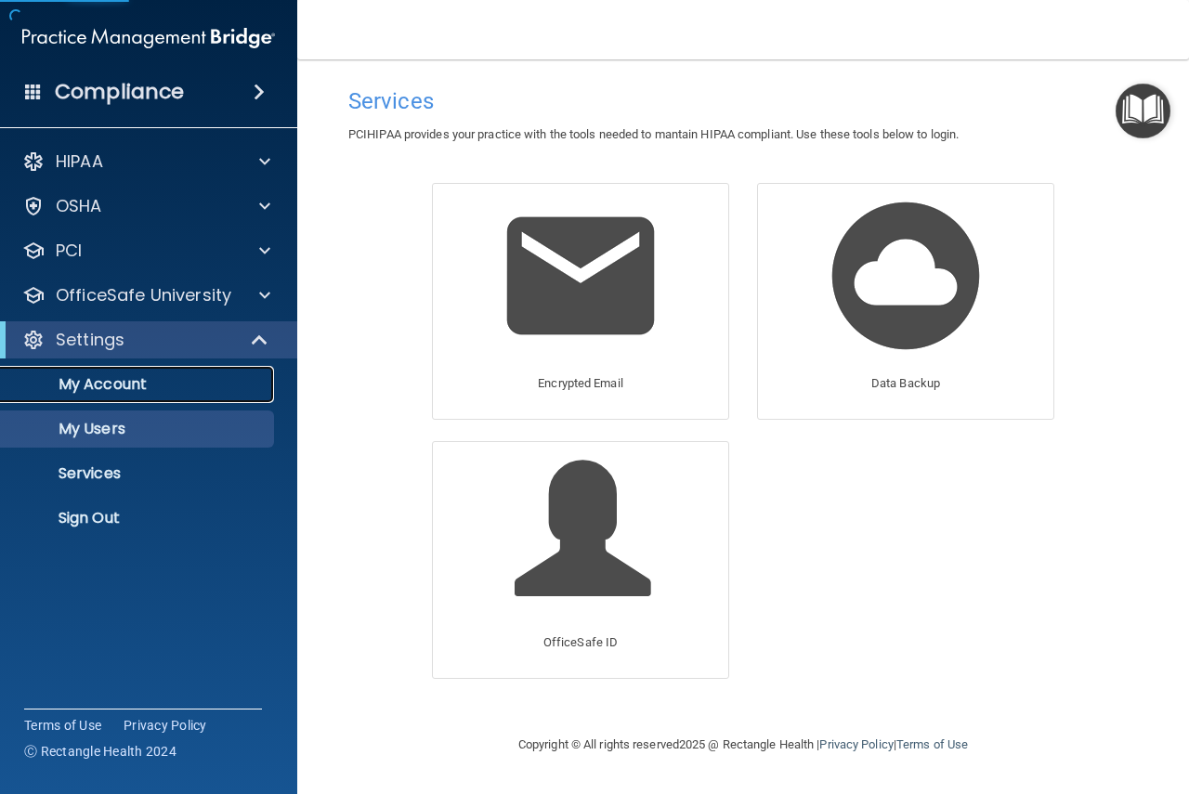
click at [114, 386] on p "My Account" at bounding box center [139, 384] width 254 height 19
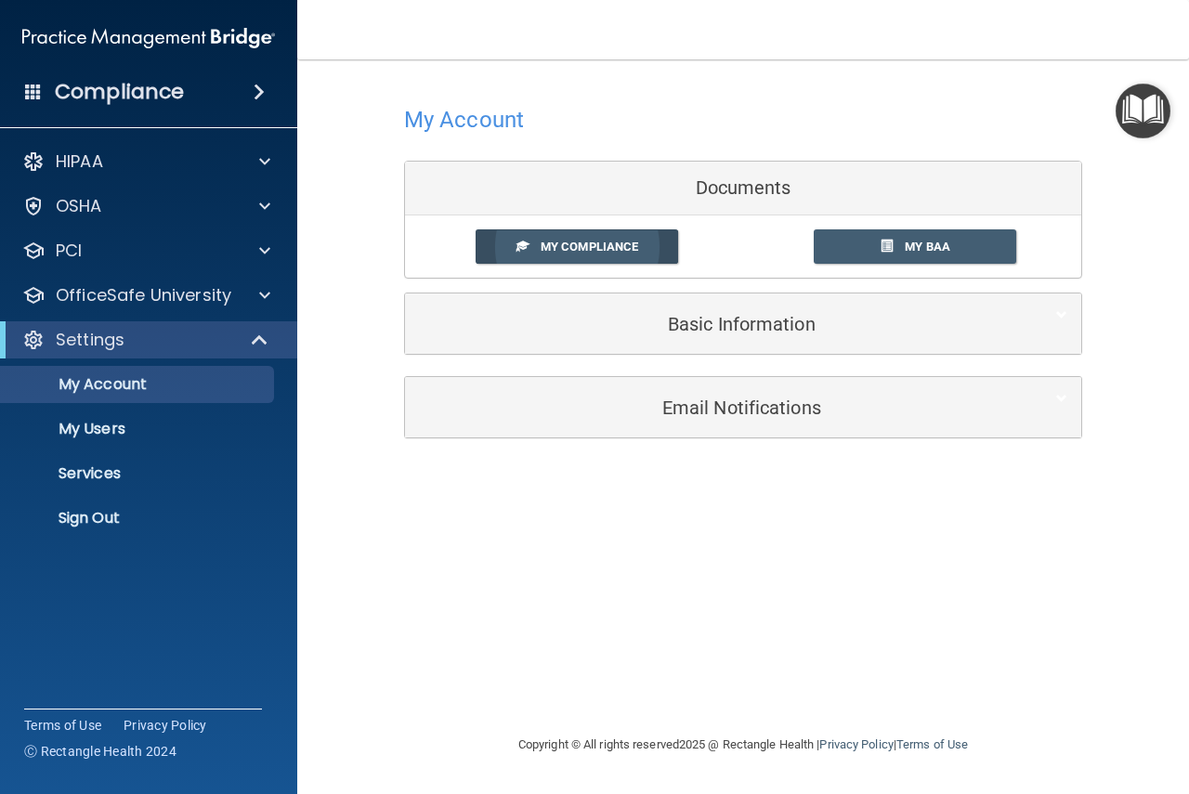
click at [551, 243] on span "My Compliance" at bounding box center [590, 247] width 98 height 14
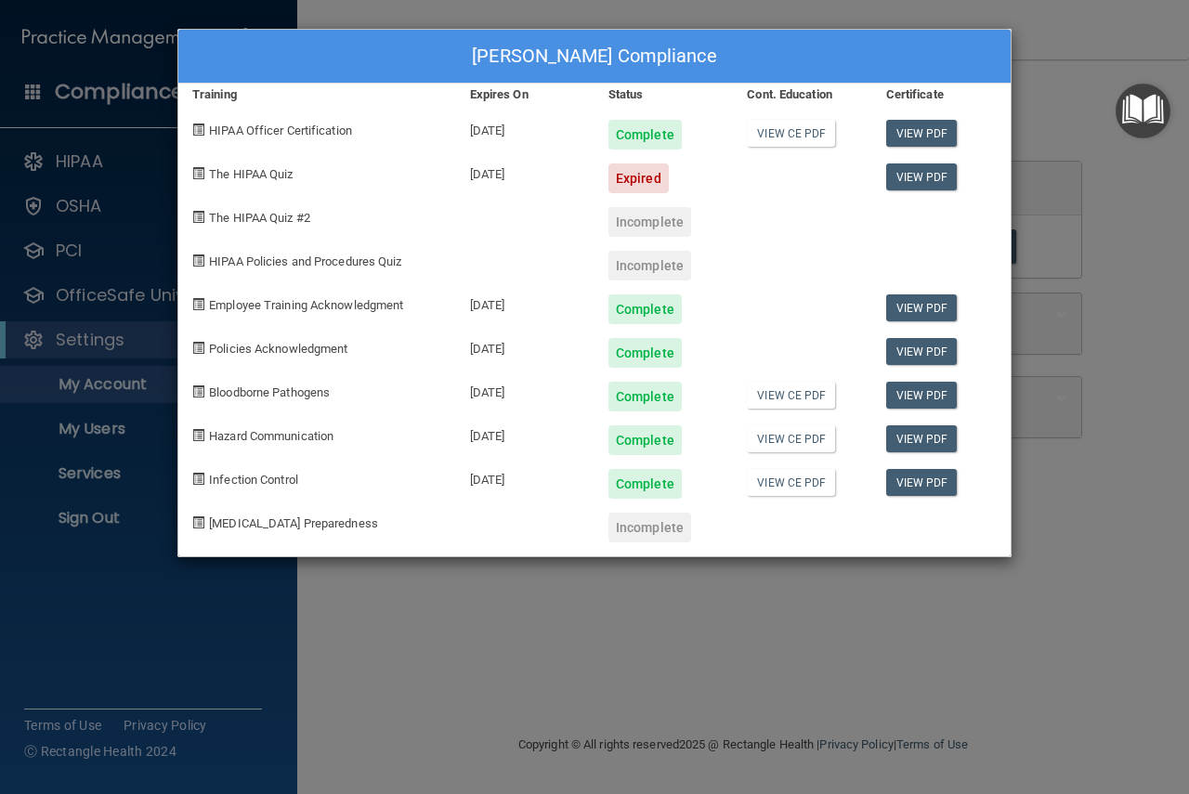
click at [215, 177] on span "The HIPAA Quiz" at bounding box center [251, 174] width 84 height 14
click at [195, 171] on span at bounding box center [198, 173] width 12 height 12
click at [1093, 50] on div "Nancy Yurko's Compliance Training Expires On Status Cont. Education Certificate…" at bounding box center [594, 397] width 1189 height 794
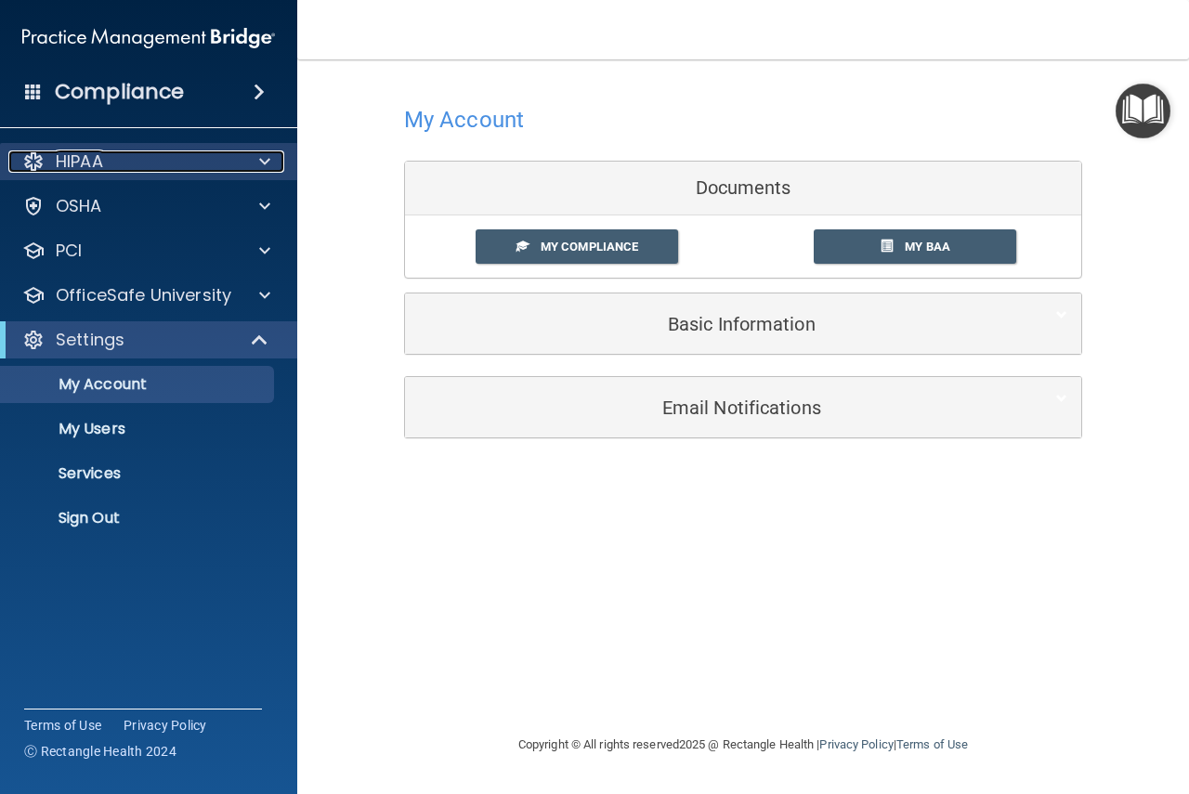
click at [268, 162] on span at bounding box center [264, 162] width 11 height 22
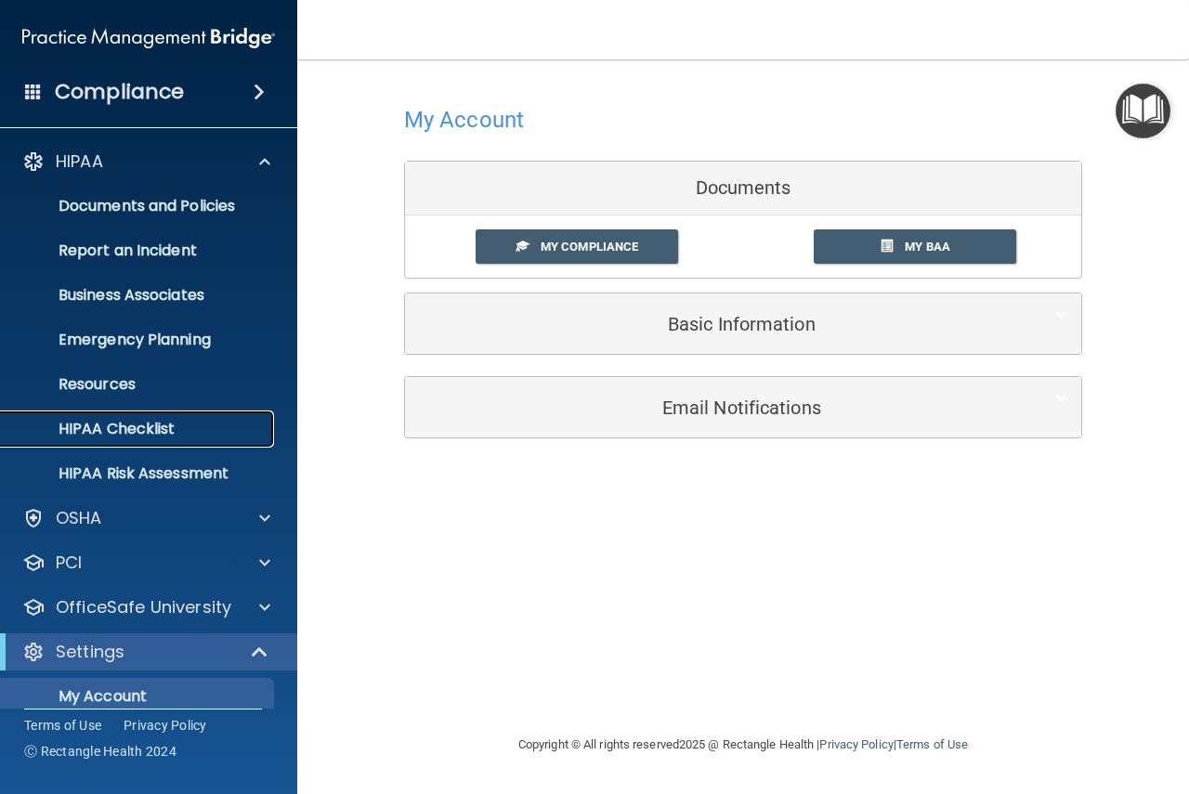
click at [188, 421] on p "HIPAA Checklist" at bounding box center [139, 429] width 254 height 19
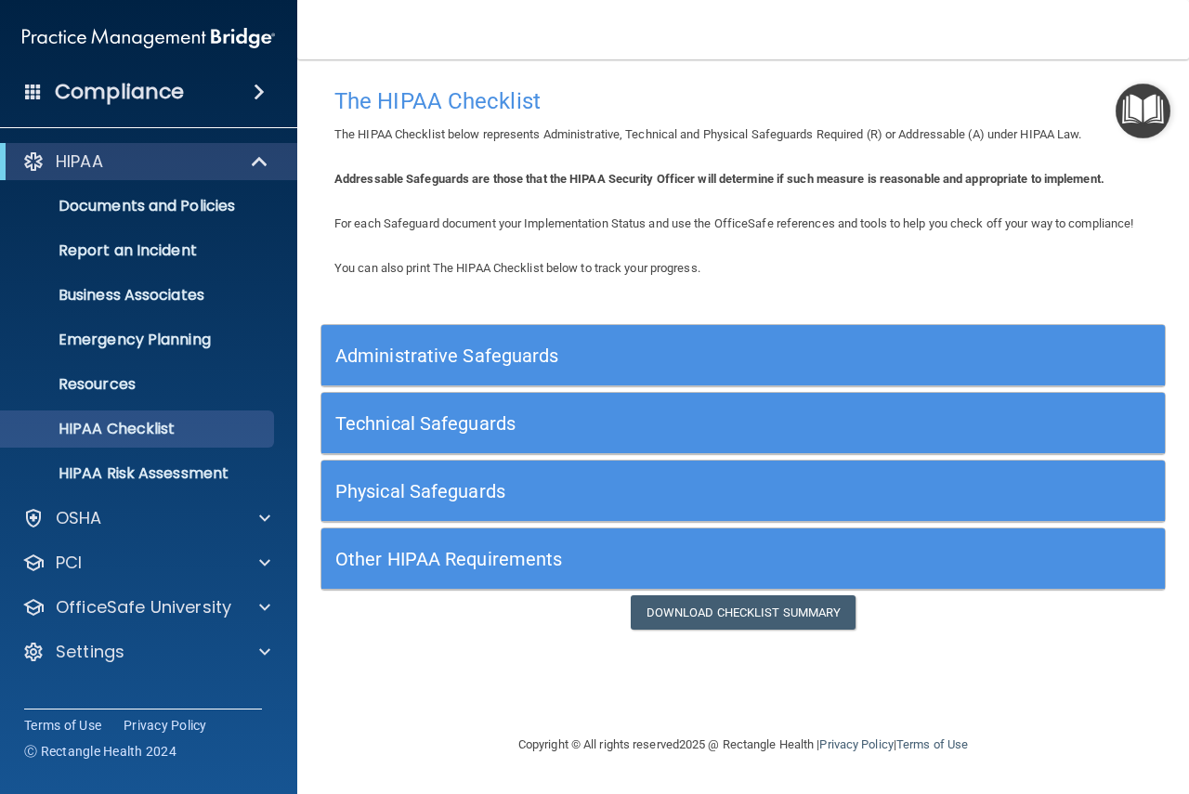
click at [627, 557] on h5 "Other HIPAA Requirements" at bounding box center [637, 559] width 605 height 20
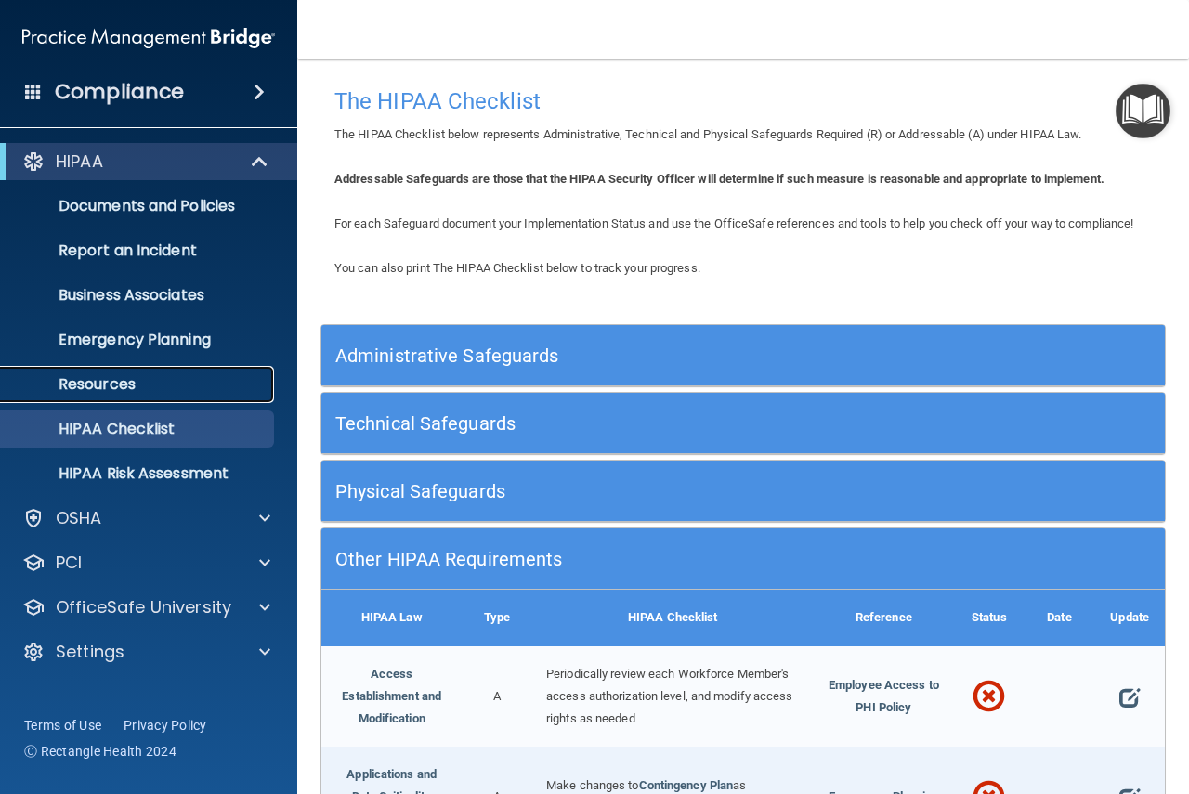
click at [95, 385] on p "Resources" at bounding box center [139, 384] width 254 height 19
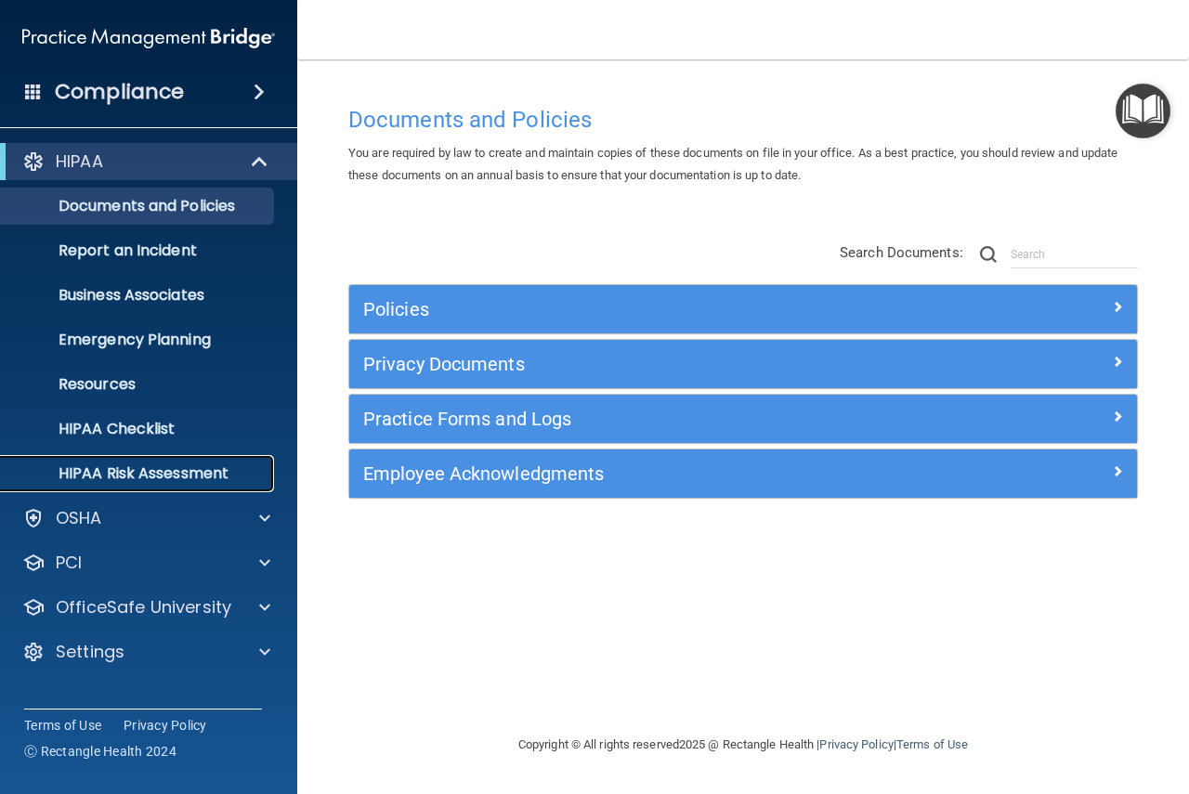
click at [134, 477] on p "HIPAA Risk Assessment" at bounding box center [139, 474] width 254 height 19
